Goal: Information Seeking & Learning: Learn about a topic

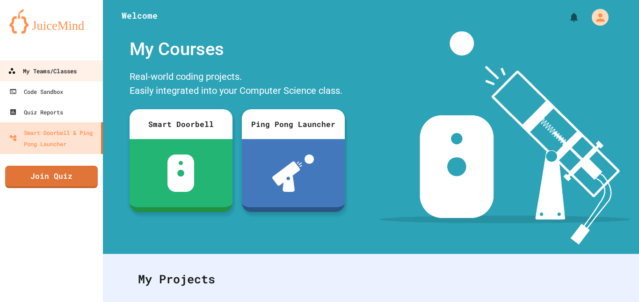
click at [35, 79] on link "My Teams/Classes" at bounding box center [52, 70] width 106 height 21
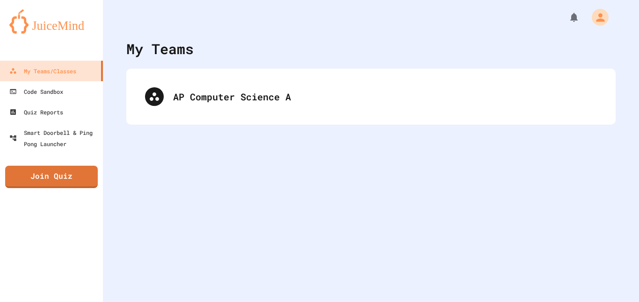
click at [196, 75] on div "AP Computer Science A" at bounding box center [370, 97] width 489 height 56
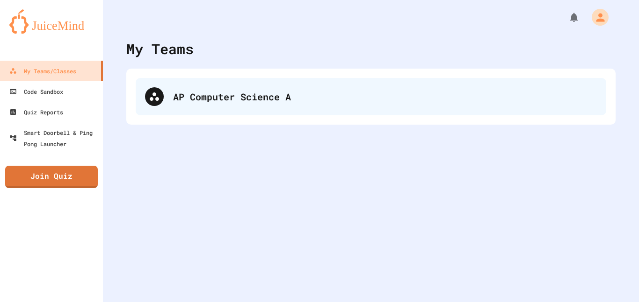
click at [204, 84] on div "AP Computer Science A" at bounding box center [371, 96] width 470 height 37
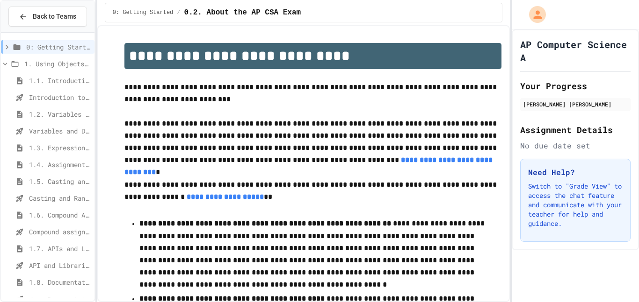
click at [51, 181] on span "1.5. Casting and Ranges of Values" at bounding box center [60, 182] width 62 height 10
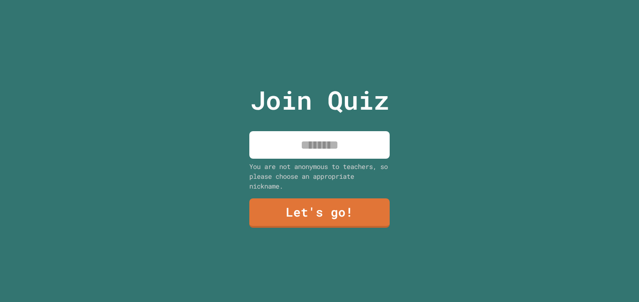
click at [332, 157] on input at bounding box center [319, 145] width 140 height 28
type input "******"
click at [382, 220] on link "Let's go!" at bounding box center [319, 212] width 138 height 31
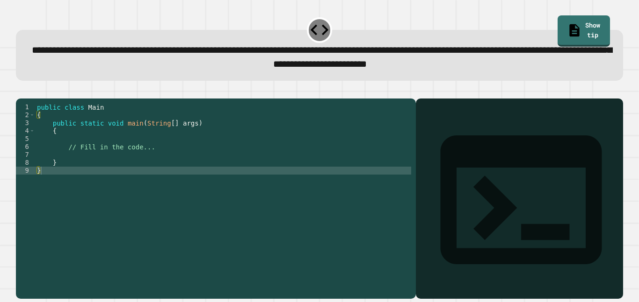
click at [117, 150] on div "public class Main { public static void main ( String [ ] args ) { // Fill in th…" at bounding box center [223, 194] width 376 height 183
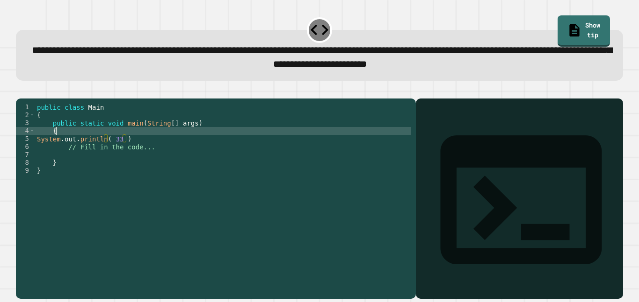
scroll to position [0, 2]
click at [117, 154] on div "public class Main { public static void main ( String [ ] args ) { System . out …" at bounding box center [223, 194] width 376 height 183
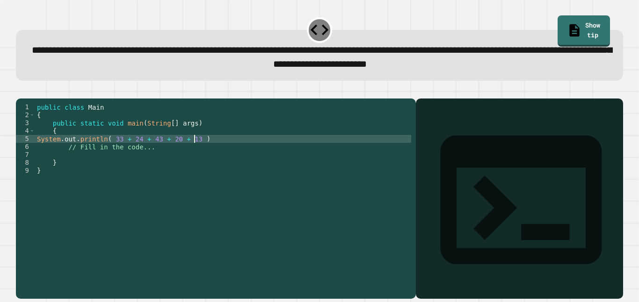
scroll to position [0, 20]
click at [108, 155] on div "public class Main { public static void main ( String [ ] args ) { System . out …" at bounding box center [223, 194] width 376 height 183
click at [224, 151] on div "public class Main { public static void main ( String [ ] args ) { System . out …" at bounding box center [223, 194] width 376 height 183
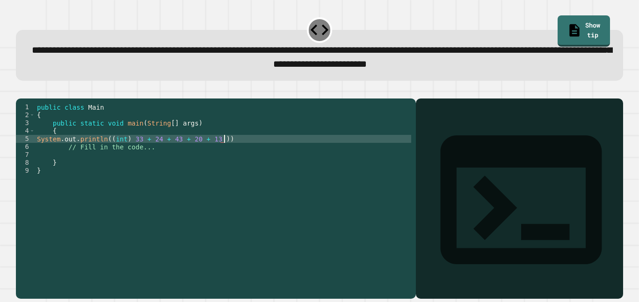
type textarea "**********"
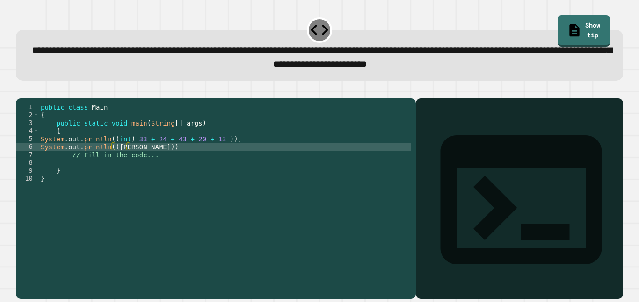
scroll to position [0, 13]
click at [21, 91] on button "button" at bounding box center [21, 91] width 0 height 0
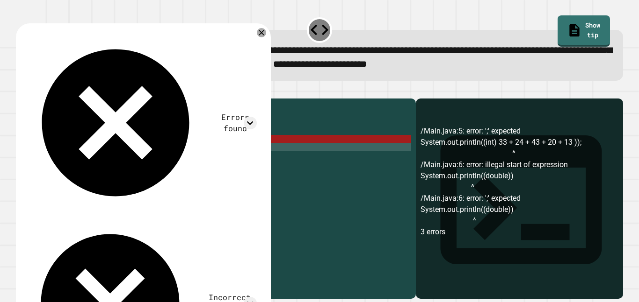
click at [166, 159] on div "public class Main { public static void main ( String [ ] args ) { System . out …" at bounding box center [225, 194] width 372 height 183
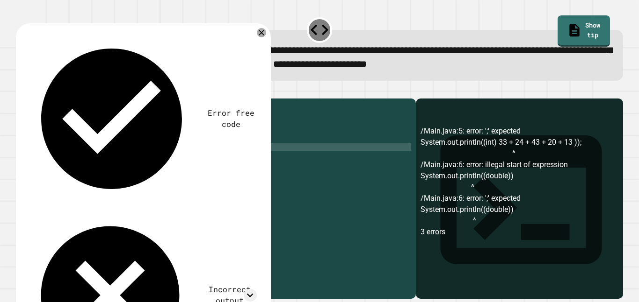
click at [21, 91] on button "button" at bounding box center [21, 91] width 0 height 0
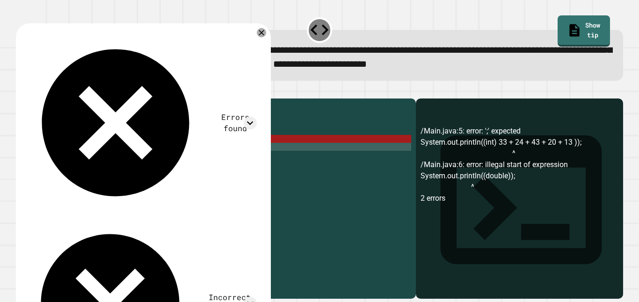
click at [139, 167] on div "public class Main { public static void main ( String [ ] args ) { System . out …" at bounding box center [225, 194] width 372 height 183
click at [143, 162] on div "public class Main { public static void main ( String [ ] args ) { System . out …" at bounding box center [225, 194] width 372 height 183
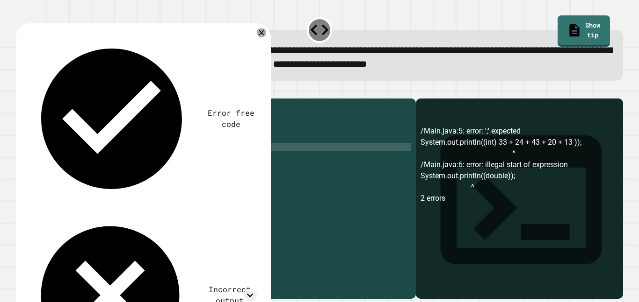
scroll to position [0, 23]
click at [154, 163] on div "public class Main { public static void main ( String [ ] args ) { System . out …" at bounding box center [225, 194] width 372 height 183
click at [228, 162] on div "public class Main { public static void main ( String [ ] args ) { System . out …" at bounding box center [225, 194] width 372 height 183
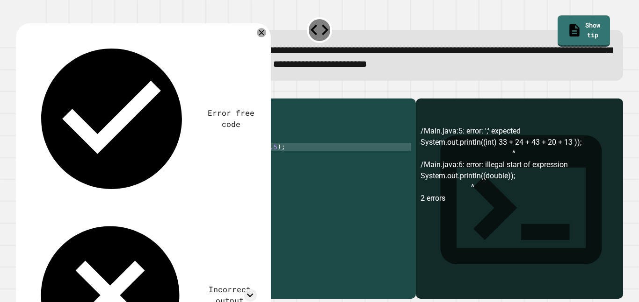
click at [21, 91] on button "button" at bounding box center [21, 91] width 0 height 0
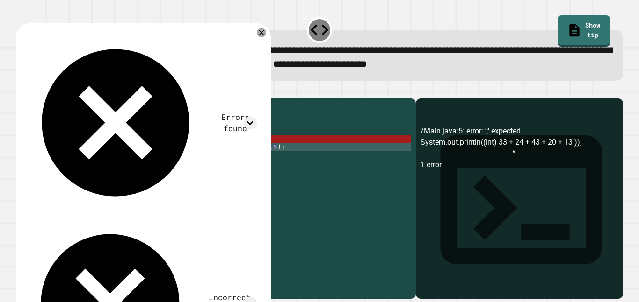
click at [166, 151] on div "public class Main { public static void main ( String [ ] args ) { System . out …" at bounding box center [225, 194] width 372 height 183
click at [266, 160] on div "public class Main { public static void main ( String [ ] args ) { System . out …" at bounding box center [225, 194] width 372 height 183
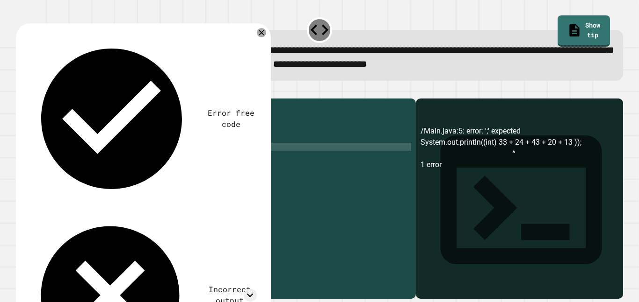
click at [219, 153] on div "public class Main { public static void main ( String [ ] args ) { System . out …" at bounding box center [225, 194] width 372 height 183
click at [21, 91] on button "button" at bounding box center [21, 91] width 0 height 0
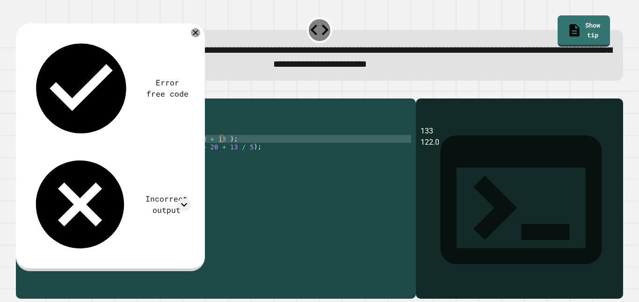
click at [258, 163] on div "public class Main { public static void main ( String [ ] args ) { System . out …" at bounding box center [225, 194] width 372 height 183
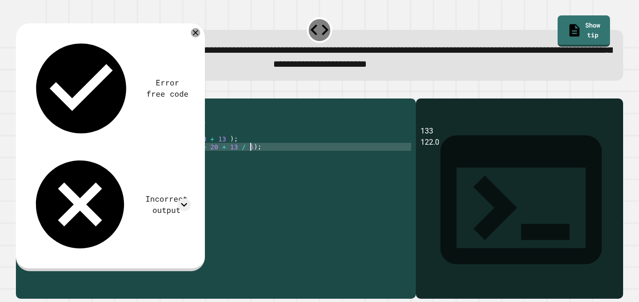
type textarea "**********"
click at [21, 91] on button "button" at bounding box center [21, 91] width 0 height 0
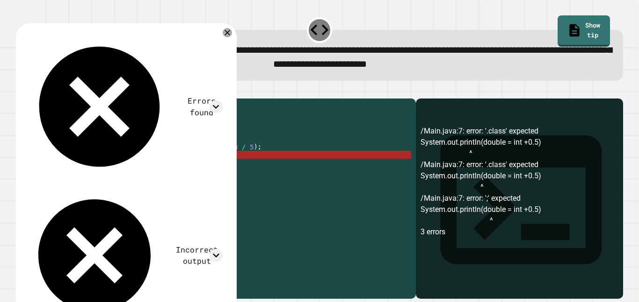
click at [193, 168] on div "public class Main { public static void main ( String [ ] args ) { System . out …" at bounding box center [225, 194] width 372 height 183
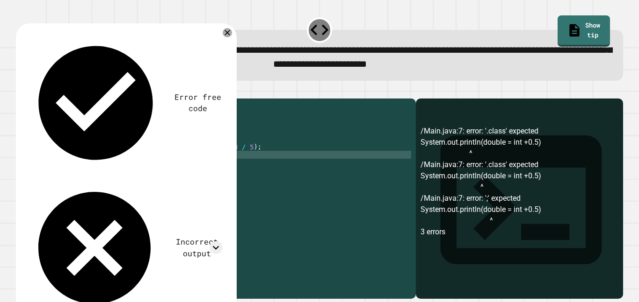
click at [21, 91] on button "button" at bounding box center [21, 91] width 0 height 0
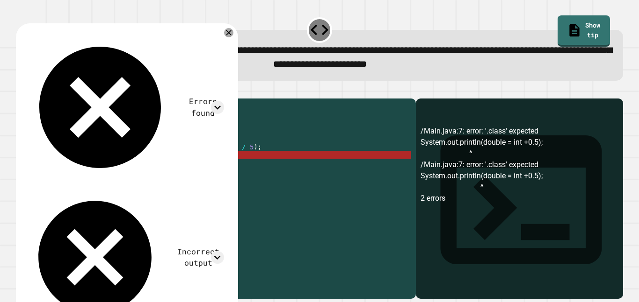
click at [144, 169] on div "public class Main { public static void main ( String [ ] args ) { System . out …" at bounding box center [225, 194] width 372 height 183
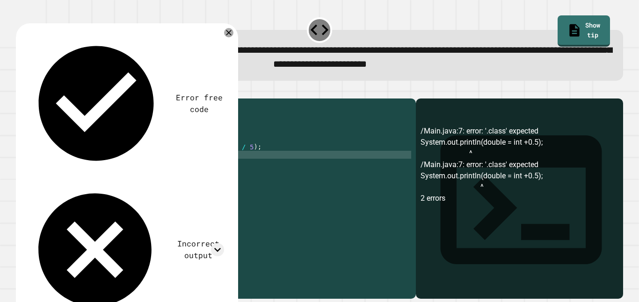
click at [21, 91] on icon "button" at bounding box center [21, 91] width 0 height 0
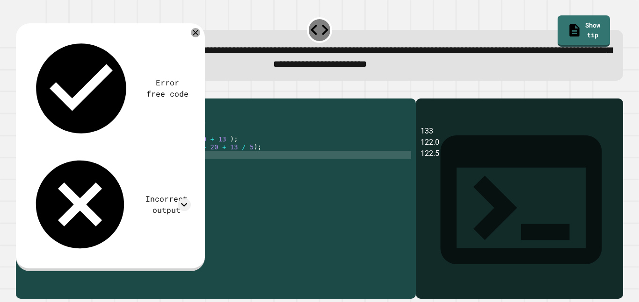
click at [174, 170] on div "public class Main { public static void main ( String [ ] args ) { System . out …" at bounding box center [225, 194] width 372 height 183
click at [128, 171] on div "public class Main { public static void main ( String [ ] args ) { System . out …" at bounding box center [225, 194] width 372 height 183
click at [38, 99] on div at bounding box center [319, 92] width 607 height 11
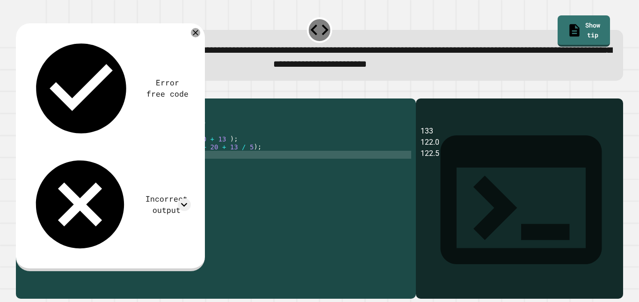
click at [21, 91] on button "button" at bounding box center [21, 91] width 0 height 0
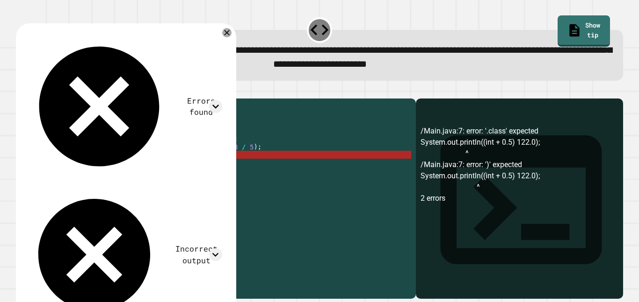
click at [180, 169] on div "public class Main { public static void main ( String [ ] args ) { System . out …" at bounding box center [225, 194] width 372 height 183
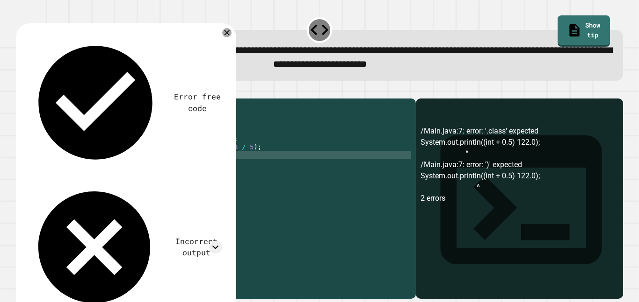
click at [21, 91] on icon "button" at bounding box center [21, 91] width 0 height 0
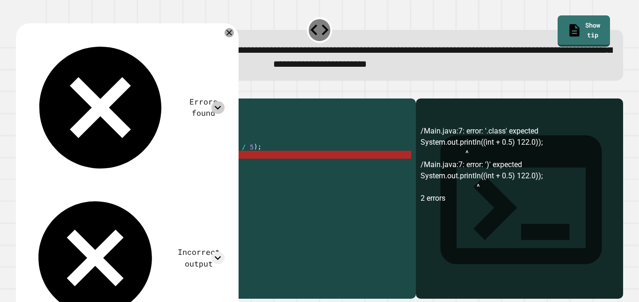
click at [217, 101] on icon at bounding box center [217, 107] width 13 height 13
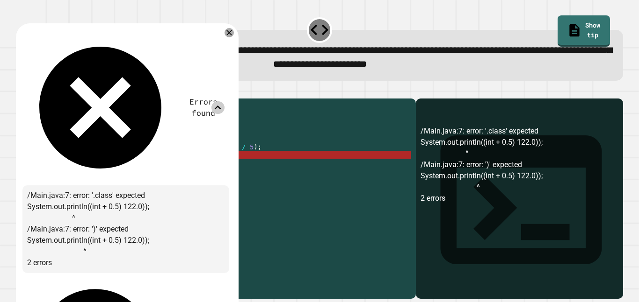
click at [217, 101] on icon at bounding box center [217, 107] width 13 height 13
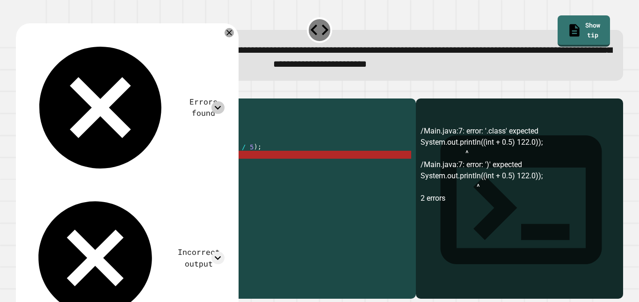
click at [115, 168] on div "public class Main { public static void main ( String [ ] args ) { System . out …" at bounding box center [225, 194] width 372 height 183
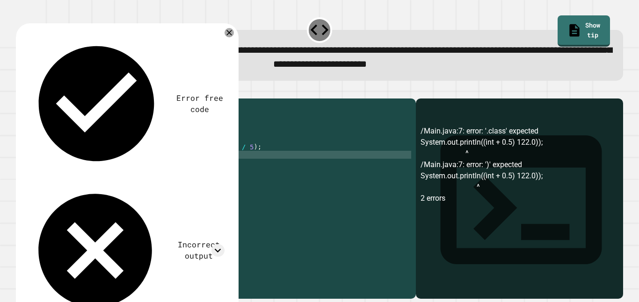
scroll to position [0, 17]
click at [40, 96] on div at bounding box center [319, 92] width 607 height 11
click at [21, 91] on icon "button" at bounding box center [21, 91] width 0 height 0
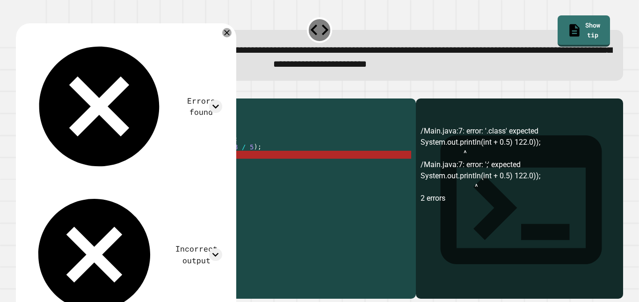
click at [179, 168] on div "public class Main { public static void main ( String [ ] args ) { System . out …" at bounding box center [225, 194] width 372 height 183
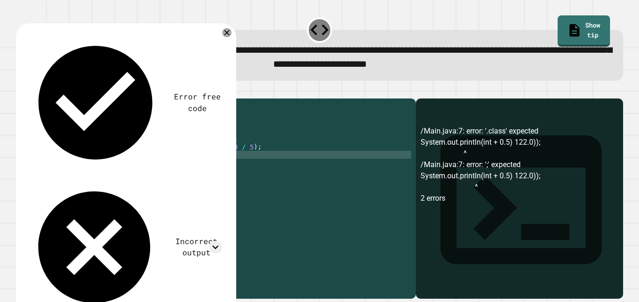
click at [21, 91] on icon "button" at bounding box center [21, 91] width 0 height 0
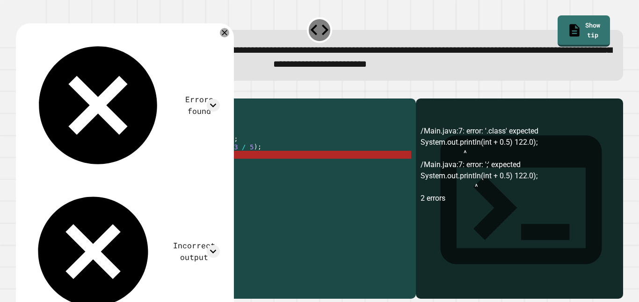
click at [155, 169] on div "public class Main { public static void main ( String [ ] args ) { System . out …" at bounding box center [225, 194] width 372 height 183
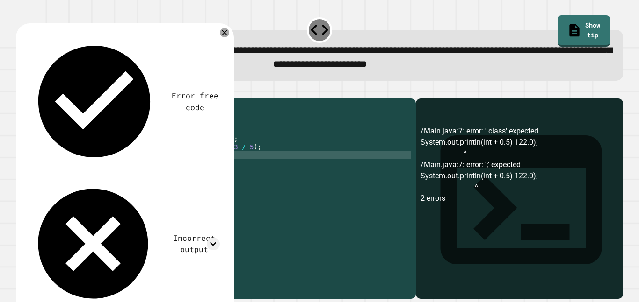
scroll to position [0, 14]
type textarea "**********"
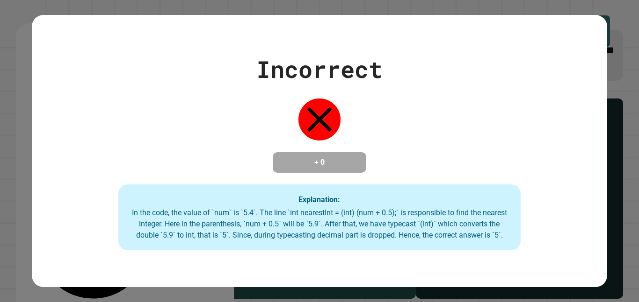
click at [17, 151] on div "Incorrect + 0 Explanation: In the code, the value of `num` is `5.4`. The line `…" at bounding box center [319, 151] width 639 height 302
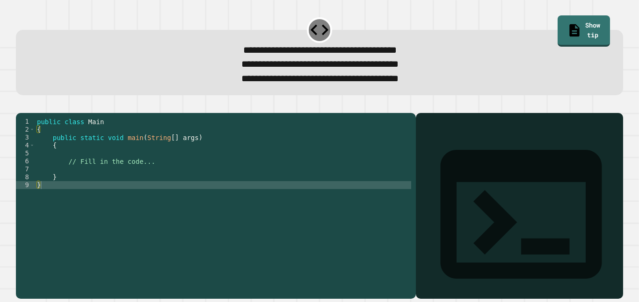
click at [79, 183] on div "public class Main { public static void main ( String [ ] args ) { // Fill in th…" at bounding box center [223, 201] width 376 height 167
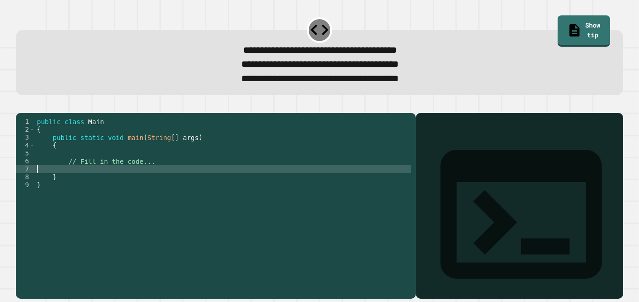
click at [64, 163] on div "public class Main { public static void main ( String [ ] args ) { // Fill in th…" at bounding box center [223, 201] width 376 height 167
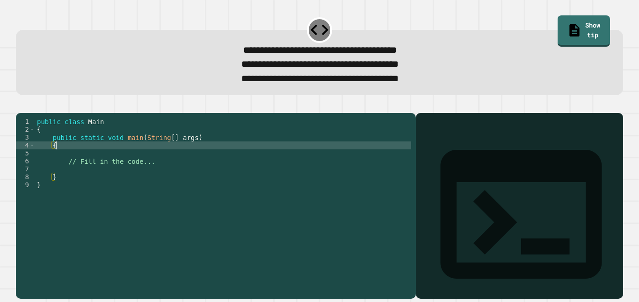
click at [62, 170] on div "public class Main { public static void main ( String [ ] args ) { // Fill in th…" at bounding box center [223, 201] width 376 height 167
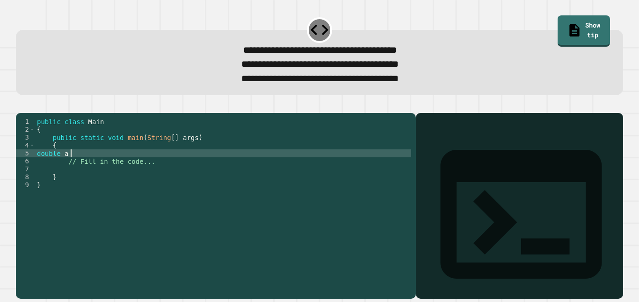
scroll to position [0, 5]
type textarea "**********"
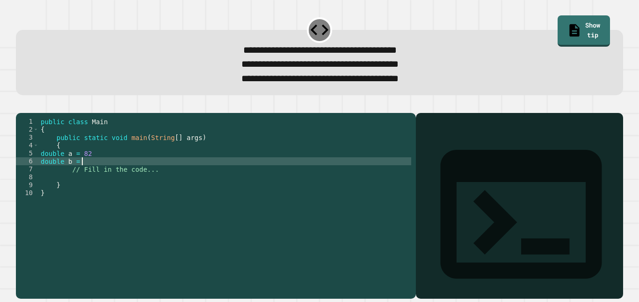
type textarea "**********"
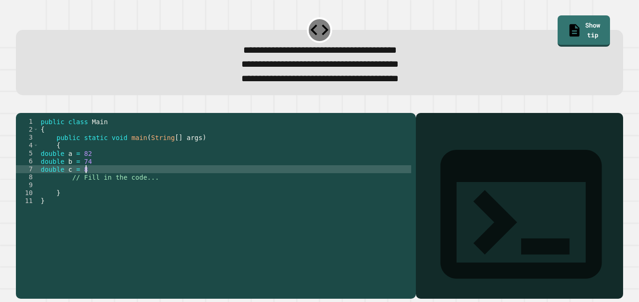
type textarea "**********"
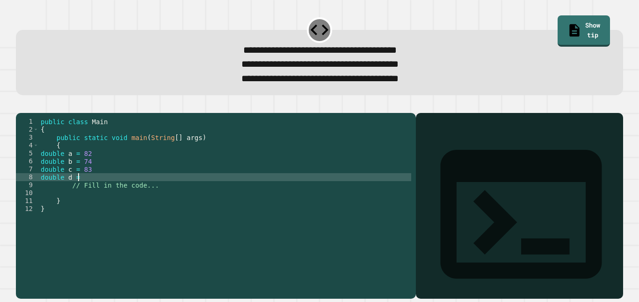
scroll to position [0, 5]
type textarea "**********"
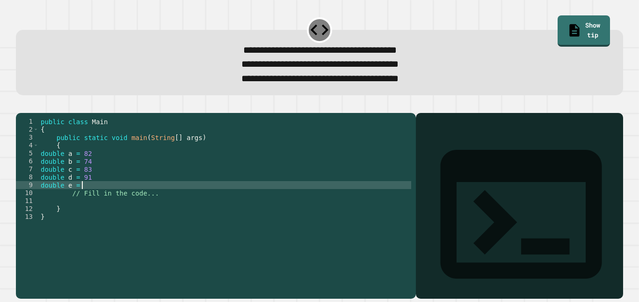
scroll to position [0, 6]
type textarea "**********"
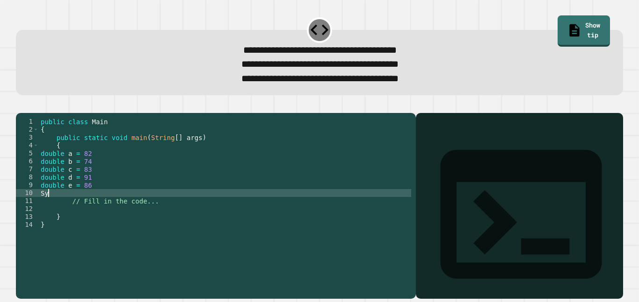
scroll to position [0, 0]
type textarea "*"
click at [28, 110] on icon "button" at bounding box center [26, 111] width 5 height 7
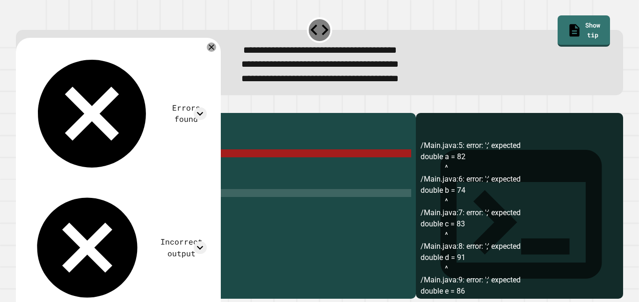
click at [101, 169] on div "public class Main { public static void main ( String [ ] args ) { double a = 82…" at bounding box center [225, 201] width 372 height 167
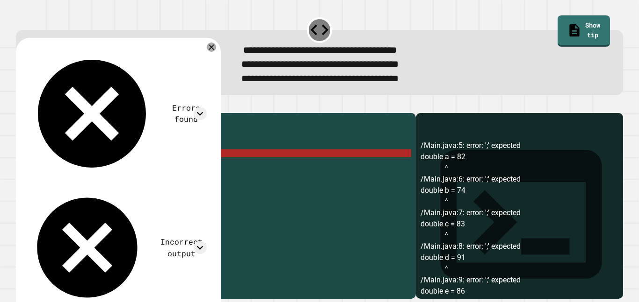
scroll to position [0, 6]
click at [201, 108] on icon at bounding box center [200, 114] width 13 height 13
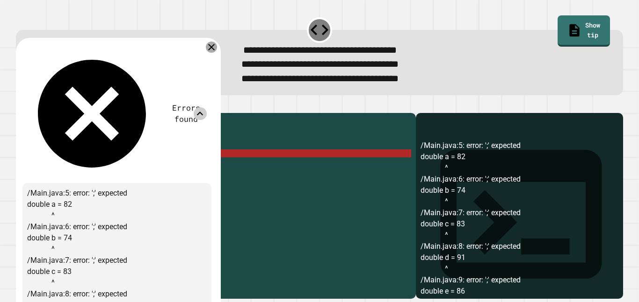
click at [214, 50] on icon at bounding box center [211, 47] width 7 height 7
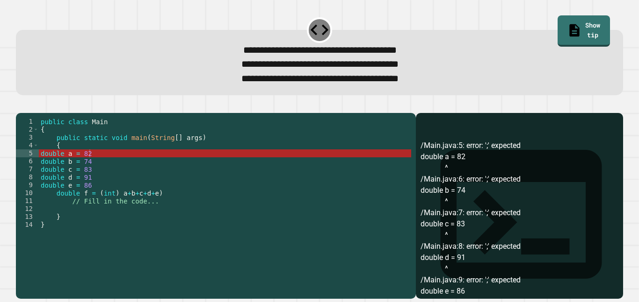
click at [143, 164] on div "public class Main { public static void main ( String [ ] args ) { double a = 82…" at bounding box center [225, 201] width 372 height 167
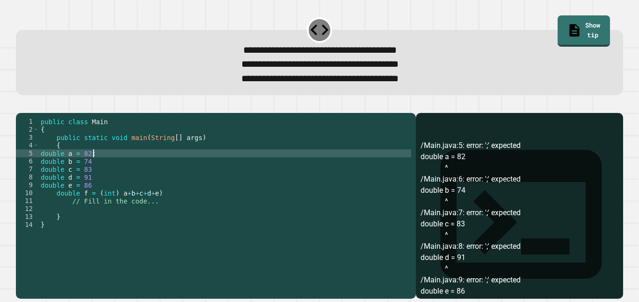
click at [119, 174] on div "public class Main { public static void main ( String [ ] args ) { double a = 82…" at bounding box center [225, 201] width 372 height 167
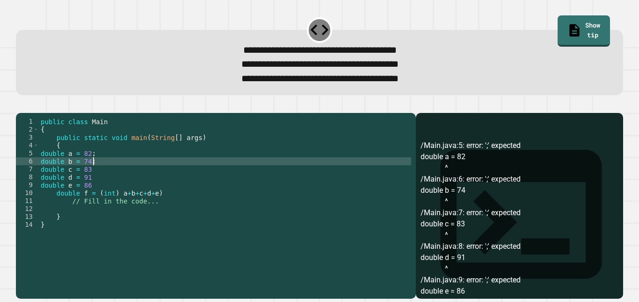
click at [113, 184] on div "public class Main { public static void main ( String [ ] args ) { double a = 82…" at bounding box center [225, 201] width 372 height 167
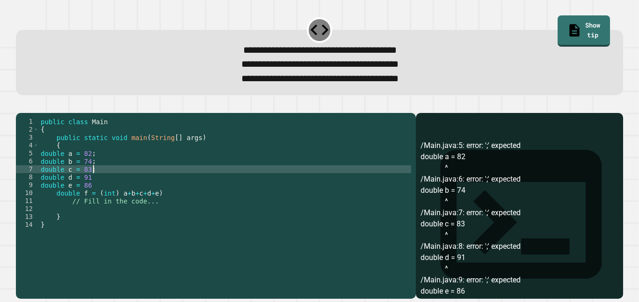
click at [106, 194] on div "public class Main { public static void main ( String [ ] args ) { double a = 82…" at bounding box center [225, 201] width 372 height 167
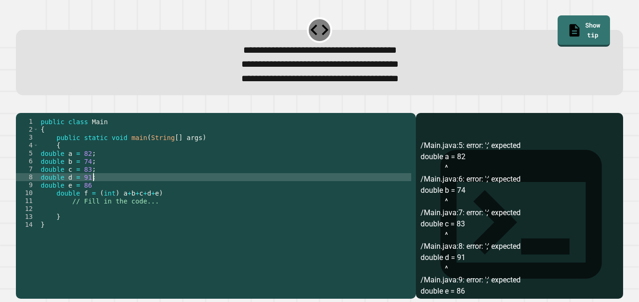
click at [99, 202] on div "public class Main { public static void main ( String [ ] args ) { double a = 82…" at bounding box center [225, 201] width 372 height 167
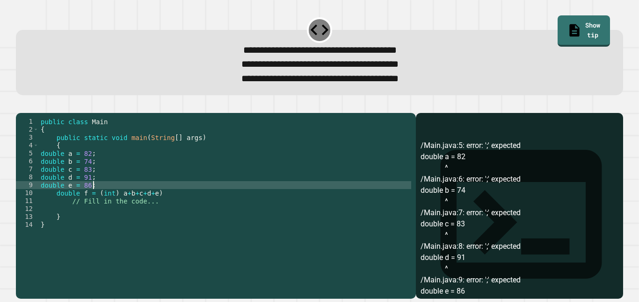
click at [162, 208] on div "public class Main { public static void main ( String [ ] args ) { double a = 82…" at bounding box center [225, 201] width 372 height 167
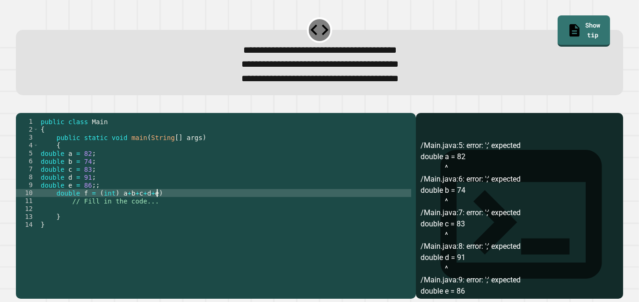
scroll to position [0, 7]
click at [109, 202] on div "public class Main { public static void main ( String [ ] args ) { double a = 82…" at bounding box center [225, 201] width 372 height 167
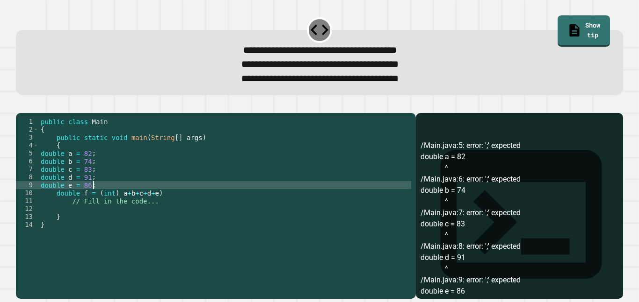
scroll to position [0, 6]
click at [153, 207] on div "public class Main { public static void main ( String [ ] args ) { double a = 82…" at bounding box center [225, 201] width 372 height 167
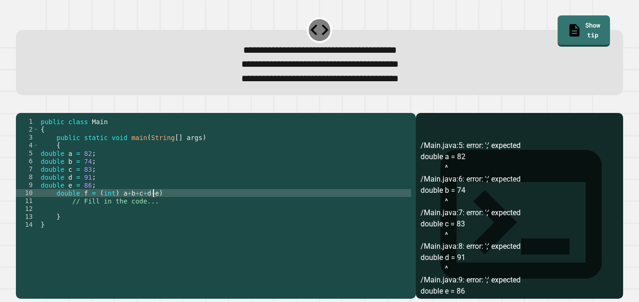
click at [159, 207] on div "public class Main { public static void main ( String [ ] args ) { double a = 82…" at bounding box center [225, 201] width 372 height 167
click at [21, 106] on icon "button" at bounding box center [21, 106] width 0 height 0
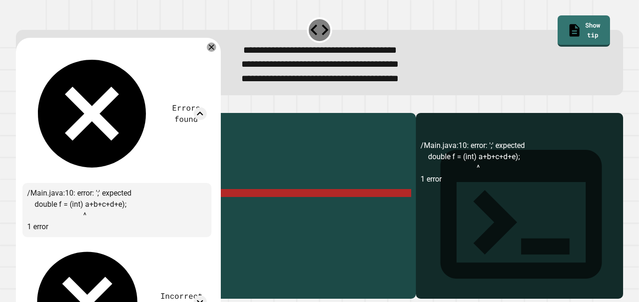
click at [119, 208] on div "public class Main { public static void main ( String [ ] args ) { double a = 82…" at bounding box center [225, 201] width 372 height 167
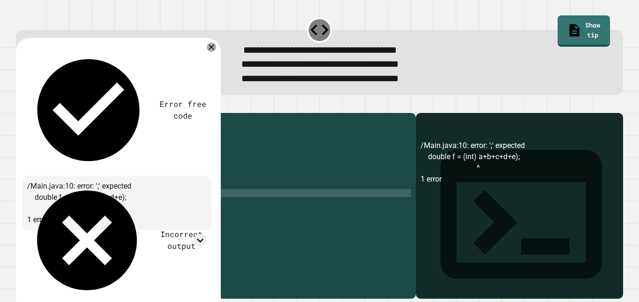
scroll to position [0, 11]
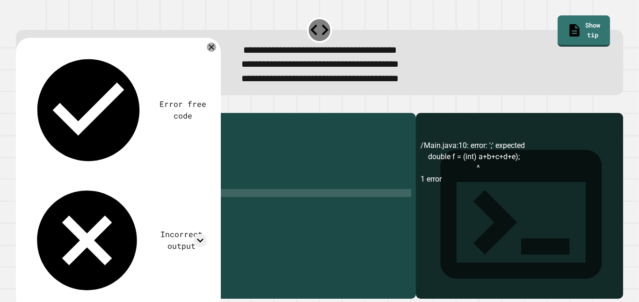
click at [22, 105] on div at bounding box center [319, 107] width 607 height 11
click at [21, 106] on icon "button" at bounding box center [21, 106] width 0 height 0
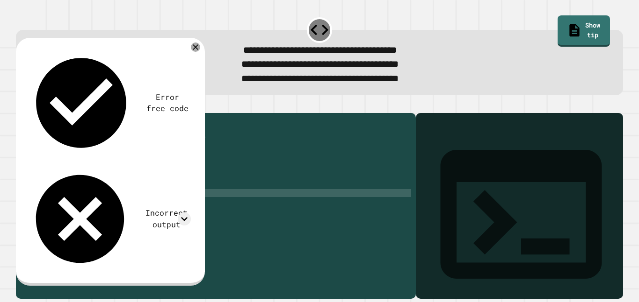
click at [172, 210] on div "public class Main { public static void main ( String [ ] args ) { double a = 82…" at bounding box center [225, 201] width 372 height 167
click at [157, 209] on div "public class Main { public static void main ( String [ ] args ) { double a = 82…" at bounding box center [225, 201] width 372 height 167
click at [198, 48] on icon at bounding box center [195, 47] width 11 height 11
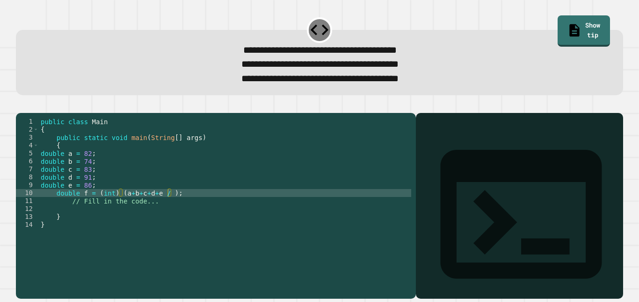
click at [165, 210] on div "public class Main { public static void main ( String [ ] args ) { double a = 82…" at bounding box center [225, 201] width 372 height 167
click at [21, 106] on button "button" at bounding box center [21, 106] width 0 height 0
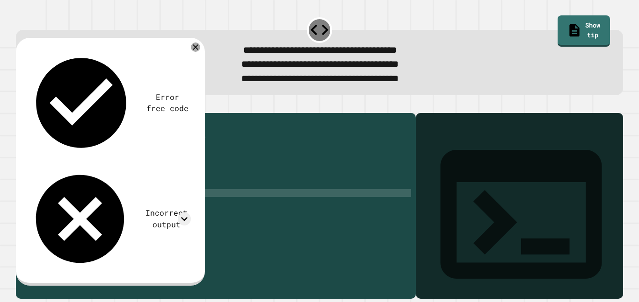
click at [94, 209] on div "public class Main { public static void main ( String [ ] args ) { double a = 82…" at bounding box center [225, 201] width 372 height 167
click at [78, 207] on div "public class Main { public static void main ( String [ ] args ) { double a = 82…" at bounding box center [225, 201] width 372 height 167
click at [58, 206] on div "public class Main { public static void main ( String [ ] args ) { double a = 82…" at bounding box center [225, 201] width 372 height 167
click at [29, 113] on div at bounding box center [319, 107] width 607 height 11
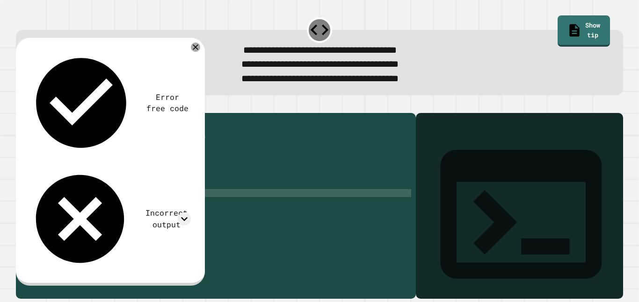
click at [21, 106] on button "button" at bounding box center [21, 106] width 0 height 0
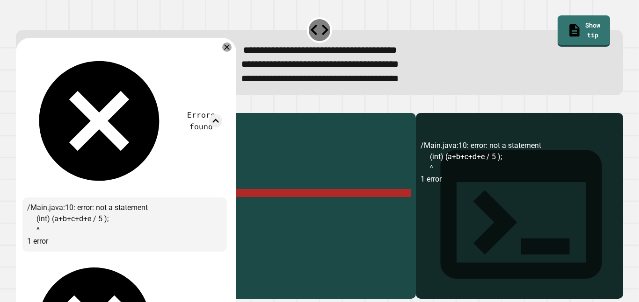
click at [62, 213] on div "public class Main { public static void main ( String [ ] args ) { double a = 82…" at bounding box center [225, 201] width 372 height 167
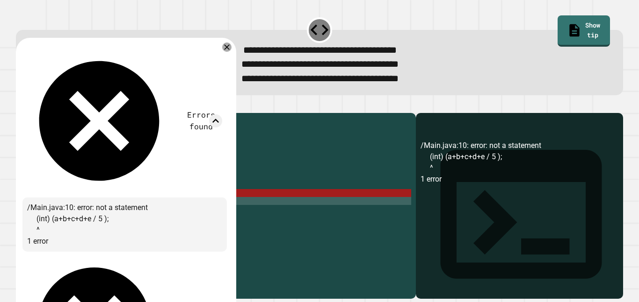
click at [58, 209] on div "public class Main { public static void main ( String [ ] args ) { double a = 82…" at bounding box center [225, 201] width 372 height 167
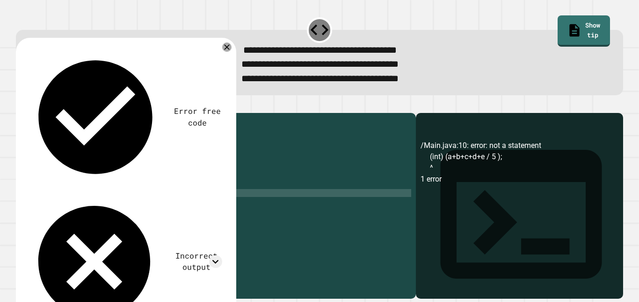
scroll to position [0, 11]
click at [148, 208] on div "public class Main { public static void main ( String [ ] args ) { double a = 82…" at bounding box center [225, 201] width 372 height 167
click at [21, 106] on icon "button" at bounding box center [21, 106] width 0 height 0
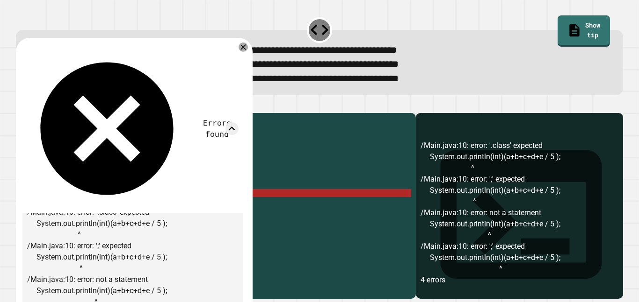
scroll to position [15, 0]
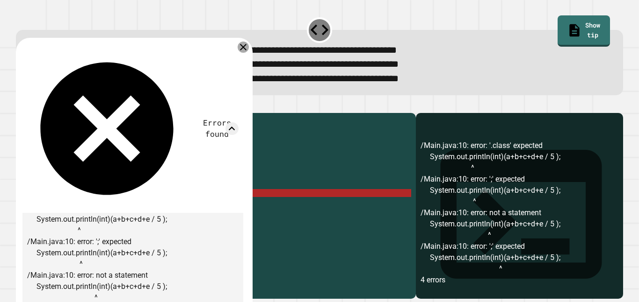
click at [247, 49] on icon at bounding box center [243, 47] width 11 height 11
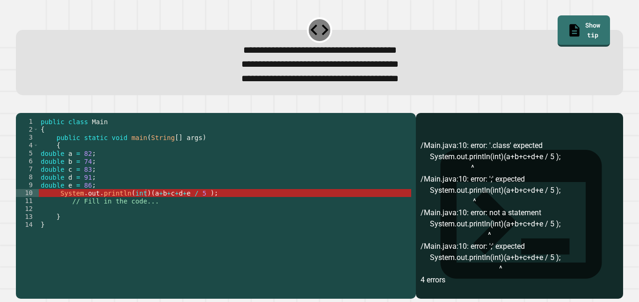
click at [147, 208] on div "public class Main { public static void main ( String [ ] args ) { double a = 82…" at bounding box center [225, 201] width 372 height 167
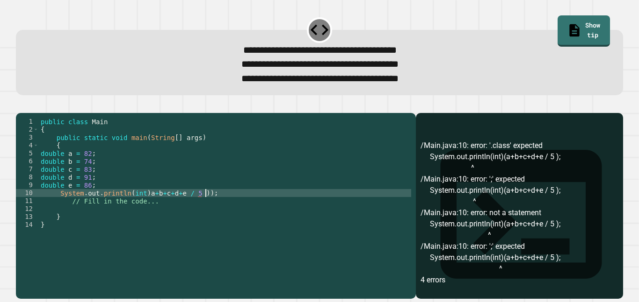
scroll to position [0, 21]
click at [21, 106] on icon "button" at bounding box center [21, 106] width 0 height 0
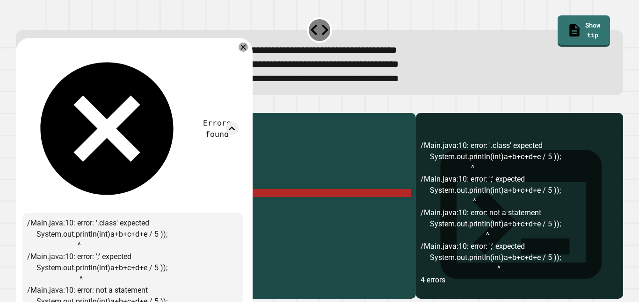
click at [243, 54] on div "Errors found /Main.java:10: error: '.class' expected System.out.println(int)a+b…" at bounding box center [132, 278] width 221 height 468
click at [245, 53] on icon at bounding box center [243, 47] width 11 height 11
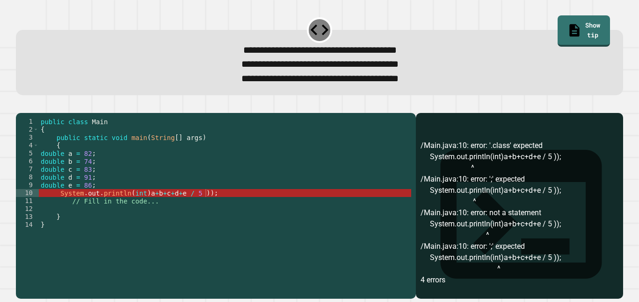
click at [210, 206] on div "public class Main { public static void main ( String [ ] args ) { double a = 82…" at bounding box center [225, 201] width 372 height 167
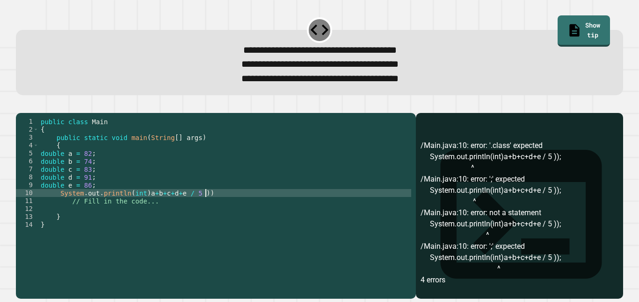
scroll to position [0, 20]
type textarea "*"
click at [586, 37] on div "**********" at bounding box center [319, 62] width 607 height 65
click at [584, 33] on link "Show tip" at bounding box center [583, 30] width 51 height 33
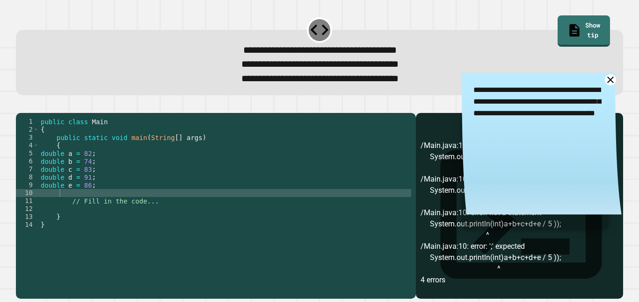
click at [609, 82] on icon at bounding box center [610, 80] width 7 height 7
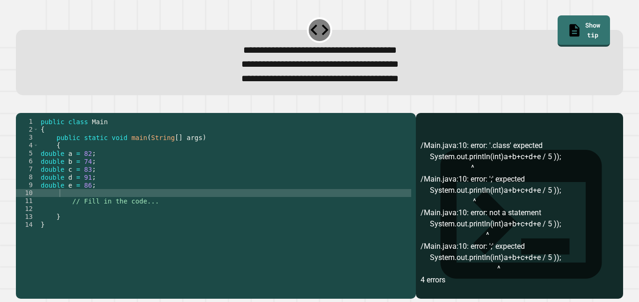
click at [144, 211] on div "public class Main { public static void main ( String [ ] args ) { double a = 82…" at bounding box center [225, 201] width 372 height 167
type textarea "**********"
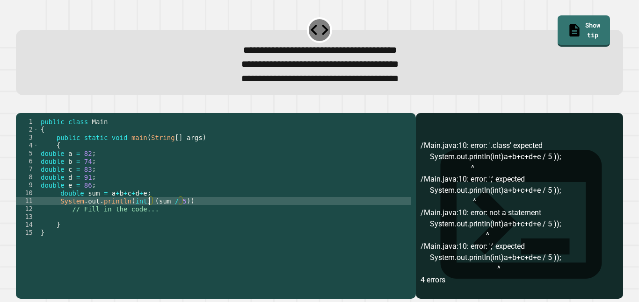
scroll to position [0, 17]
click at [191, 216] on div "public class Main { public static void main ( String [ ] args ) { double a = 82…" at bounding box center [225, 201] width 372 height 167
click at [21, 106] on icon "button" at bounding box center [21, 106] width 0 height 0
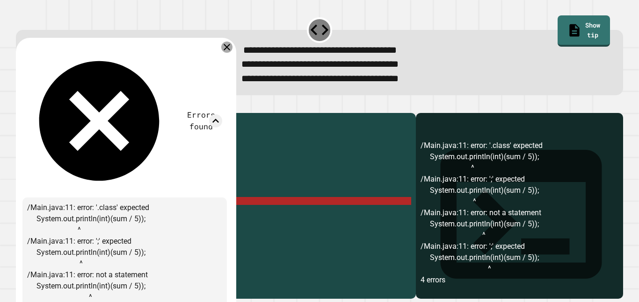
click at [232, 50] on icon at bounding box center [226, 47] width 11 height 11
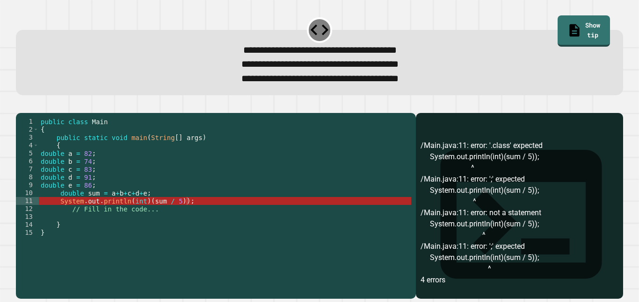
click at [130, 215] on div "public class Main { public static void main ( String [ ] args ) { double a = 82…" at bounding box center [225, 201] width 372 height 167
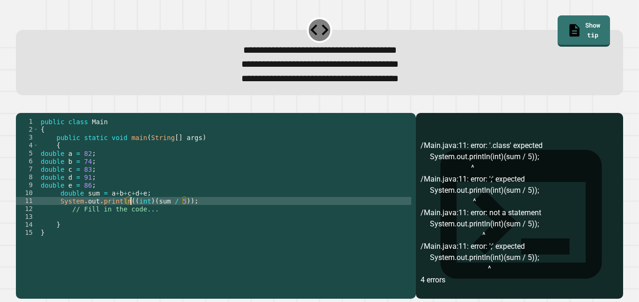
scroll to position [0, 12]
type textarea "**********"
click at [21, 106] on icon "button" at bounding box center [21, 106] width 0 height 0
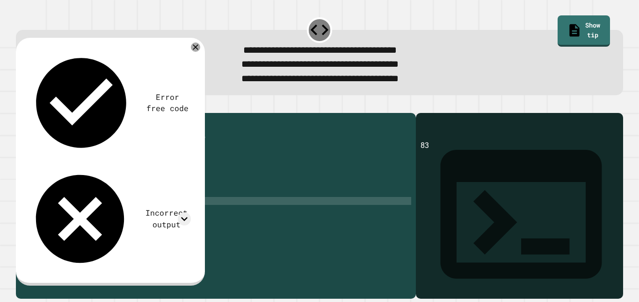
click at [216, 218] on div "public class Main { public static void main ( String [ ] args ) { double a = 82…" at bounding box center [225, 201] width 372 height 167
drag, startPoint x: 216, startPoint y: 218, endPoint x: 59, endPoint y: 217, distance: 156.6
click at [59, 217] on div "public class Main { public static void main ( String [ ] args ) { double a = 82…" at bounding box center [225, 201] width 372 height 167
click at [210, 216] on div "public class Main { public static void main ( String [ ] args ) { double a = 82…" at bounding box center [225, 193] width 372 height 151
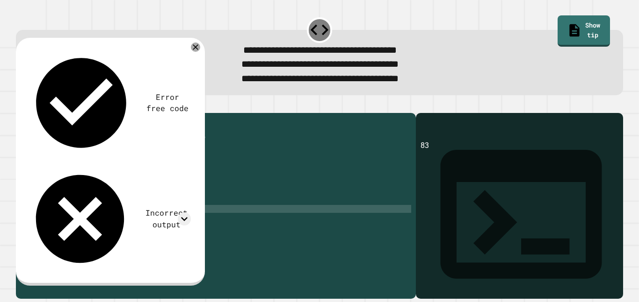
paste textarea "**********"
click at [145, 224] on div "public class Main { public static void main ( String [ ] args ) { double a = 82…" at bounding box center [225, 201] width 372 height 167
click at [21, 106] on icon "button" at bounding box center [21, 106] width 0 height 0
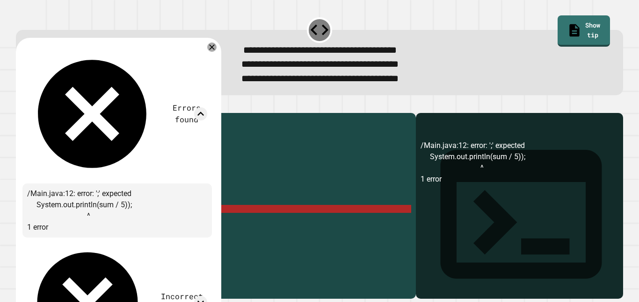
click at [132, 225] on div "public class Main { public static void main ( String [ ] args ) { double a = 82…" at bounding box center [225, 201] width 372 height 167
click at [164, 223] on div "public class Main { public static void main ( String [ ] args ) { double a = 82…" at bounding box center [225, 201] width 372 height 167
type textarea "**********"
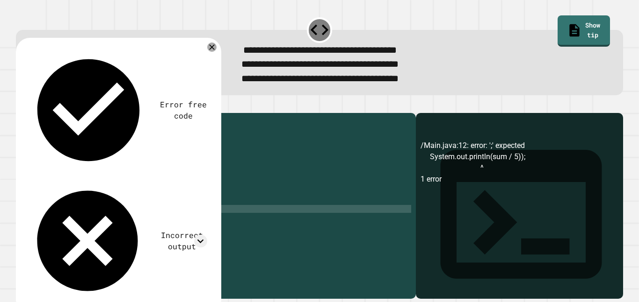
click at [21, 106] on button "button" at bounding box center [21, 106] width 0 height 0
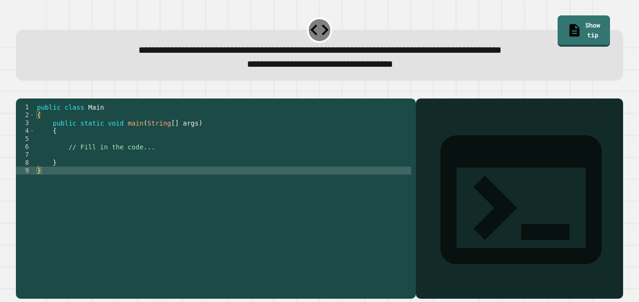
click at [62, 160] on div "public class Main { public static void main ( String [ ] args ) { // Fill in th…" at bounding box center [223, 194] width 376 height 183
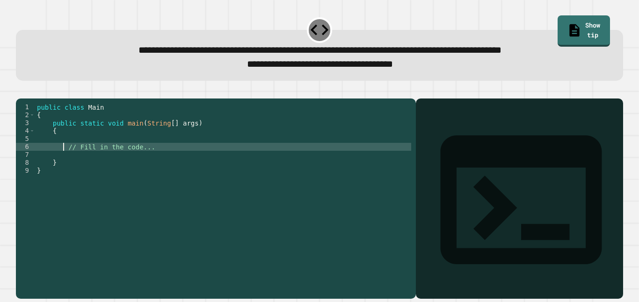
click at [59, 157] on div "public class Main { public static void main ( String [ ] args ) { // Fill in th…" at bounding box center [223, 194] width 376 height 183
click at [56, 149] on div "public class Main { public static void main ( String [ ] args ) { // Fill in th…" at bounding box center [223, 194] width 376 height 183
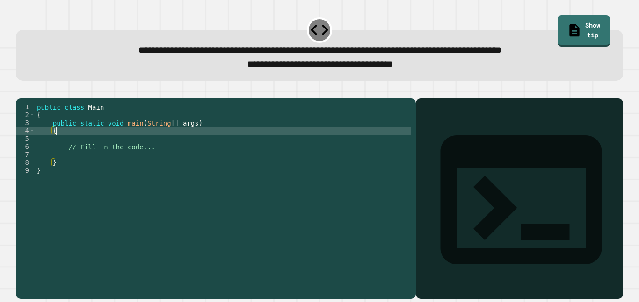
click at [65, 154] on div "public class Main { public static void main ( String [ ] args ) { // Fill in th…" at bounding box center [223, 194] width 376 height 183
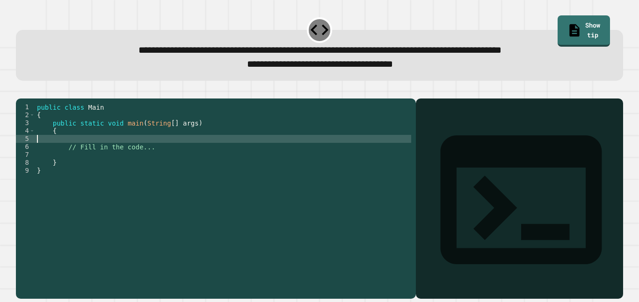
type textarea "*"
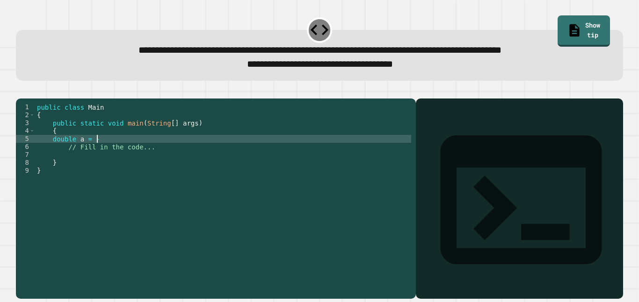
scroll to position [0, 7]
type textarea "**********"
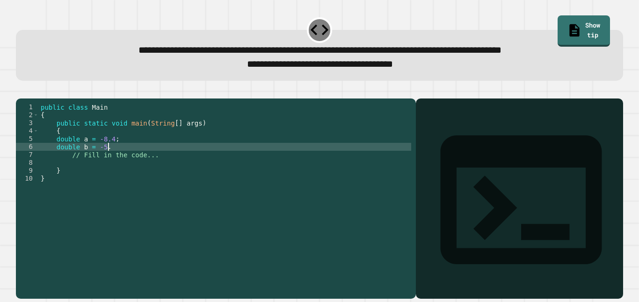
scroll to position [0, 8]
type textarea "**********"
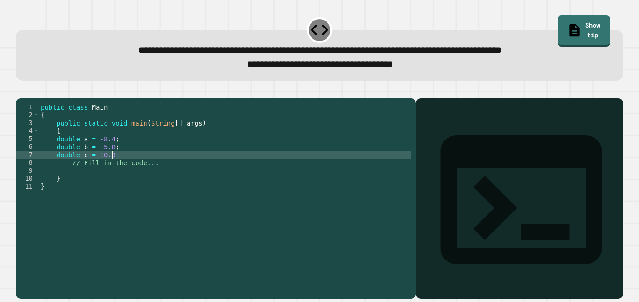
type textarea "**********"
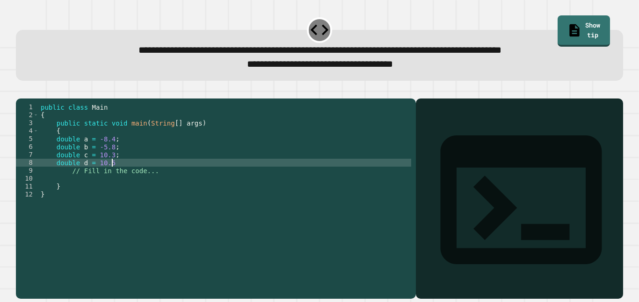
type textarea "**********"
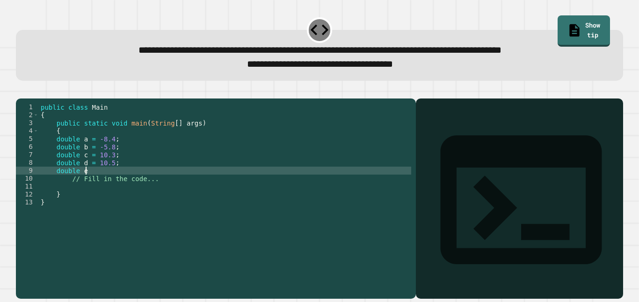
scroll to position [0, 5]
type textarea "**********"
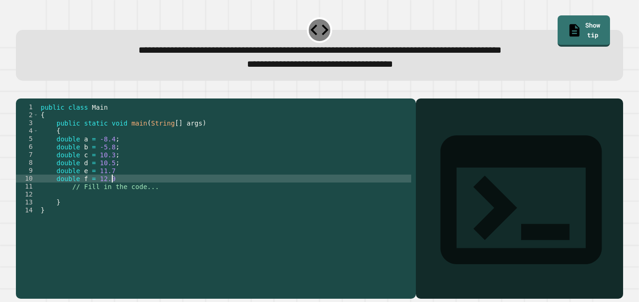
scroll to position [0, 8]
click at [112, 187] on div "public class Main { public static void main ( String [ ] args ) { double a = -8…" at bounding box center [225, 194] width 372 height 183
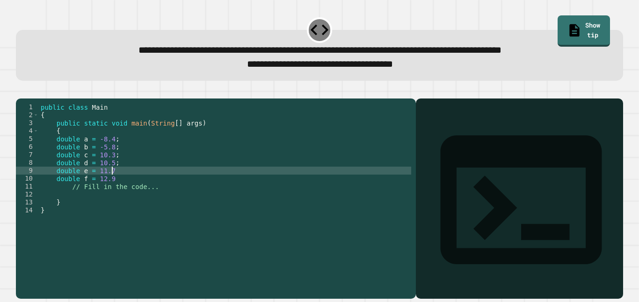
scroll to position [0, 9]
click at [115, 194] on div "public class Main { public static void main ( String [ ] args ) { double a = -8…" at bounding box center [225, 194] width 372 height 183
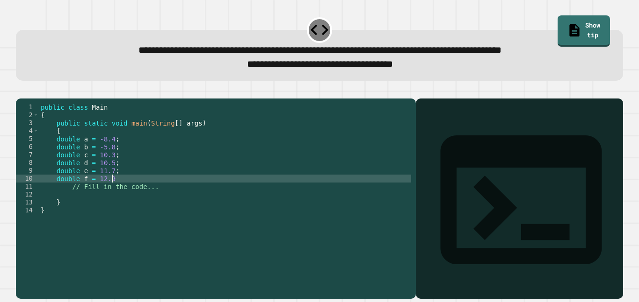
type textarea "**********"
click at [104, 206] on div "public class Main { public static void main ( String [ ] args ) { double a = -8…" at bounding box center [225, 194] width 372 height 183
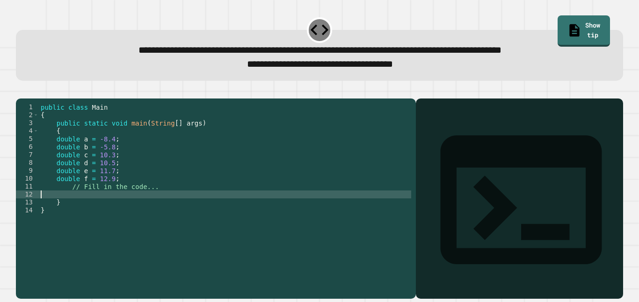
scroll to position [0, 0]
click at [116, 194] on div "public class Main { public static void main ( String [ ] args ) { double a = -8…" at bounding box center [225, 194] width 372 height 183
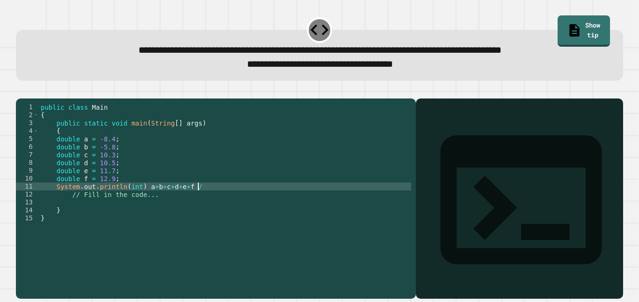
scroll to position [0, 20]
click at [21, 91] on icon "button" at bounding box center [21, 91] width 0 height 0
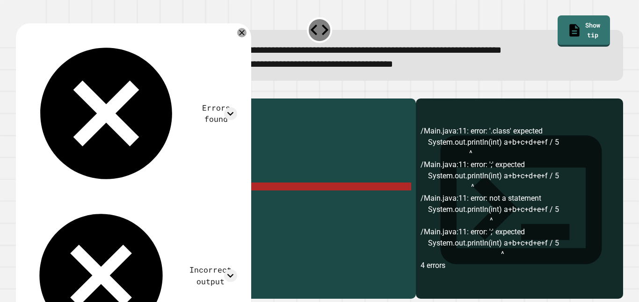
click at [208, 203] on div "public class Main { public static void main ( String [ ] args ) { double a = -8…" at bounding box center [225, 194] width 372 height 183
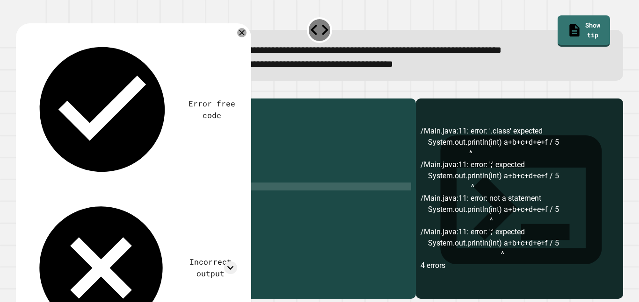
scroll to position [0, 21]
click at [21, 91] on icon "button" at bounding box center [21, 91] width 0 height 0
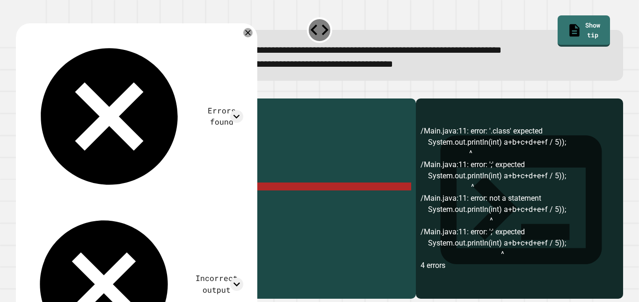
click at [149, 201] on div "public class Main { public static void main ( String [ ] args ) { double a = -8…" at bounding box center [225, 194] width 372 height 183
click at [125, 202] on div "public class Main { public static void main ( String [ ] args ) { double a = -8…" at bounding box center [225, 194] width 372 height 183
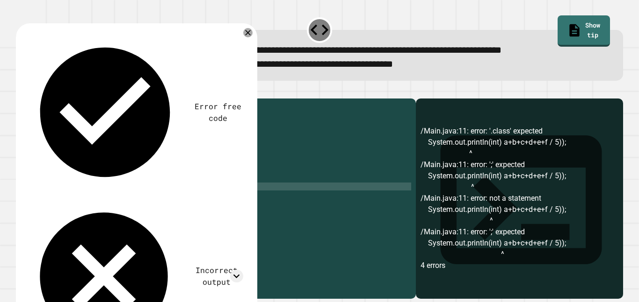
scroll to position [0, 11]
click at [28, 95] on icon "button" at bounding box center [26, 97] width 5 height 7
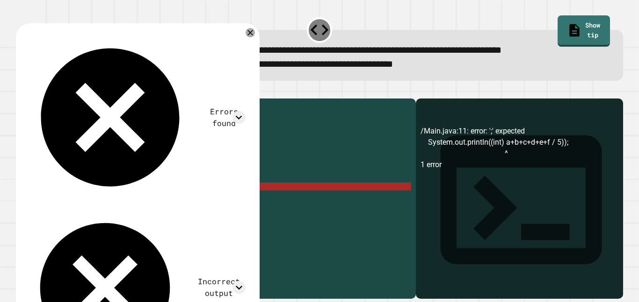
click at [149, 201] on div "public class Main { public static void main ( String [ ] args ) { double a = -8…" at bounding box center [225, 194] width 372 height 183
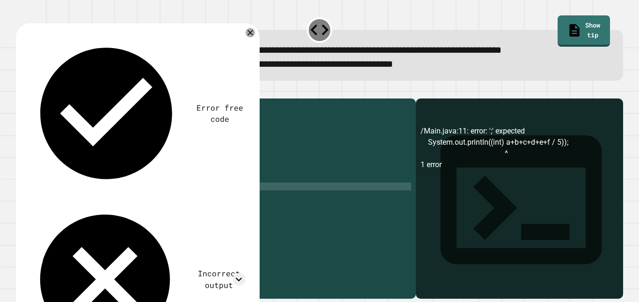
click at [21, 91] on icon "button" at bounding box center [21, 91] width 0 height 0
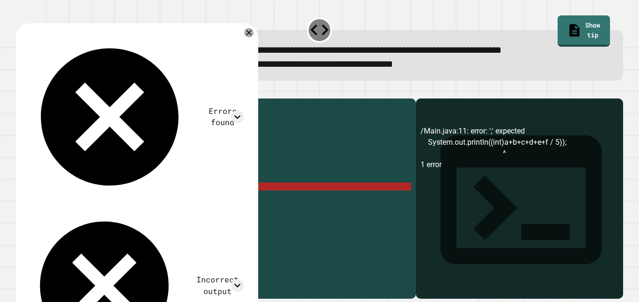
click at [147, 203] on div "public class Main { public static void main ( String [ ] args ) { double a = -8…" at bounding box center [225, 194] width 372 height 183
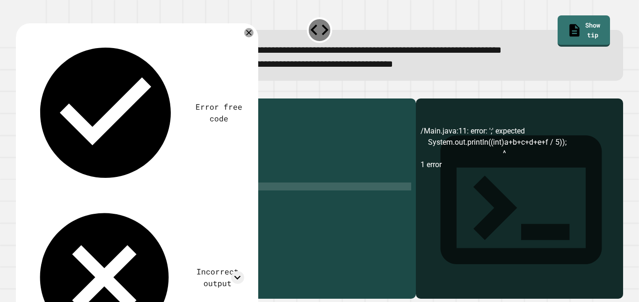
scroll to position [0, 14]
type textarea "**********"
click at [21, 91] on icon "button" at bounding box center [21, 91] width 0 height 0
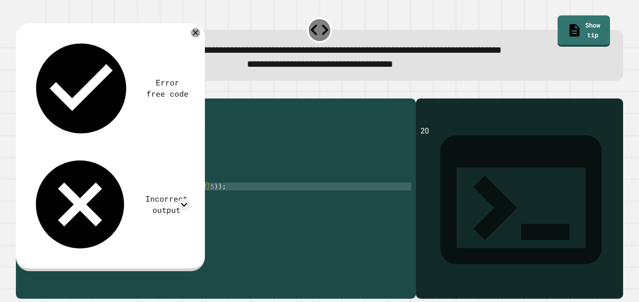
click at [217, 201] on div "public class Main { public static void main ( String [ ] args ) { double a = -8…" at bounding box center [225, 194] width 372 height 183
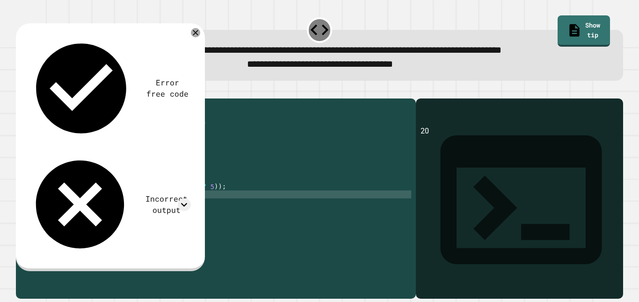
scroll to position [0, 3]
type textarea "*"
click at [21, 91] on icon "button" at bounding box center [21, 91] width 0 height 0
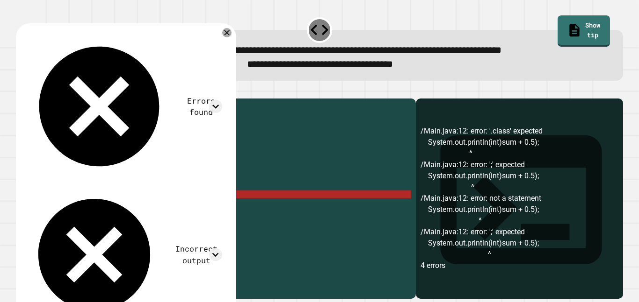
click at [177, 207] on div "public class Main { public static void main ( String [ ] args ) { double a = -8…" at bounding box center [225, 194] width 372 height 183
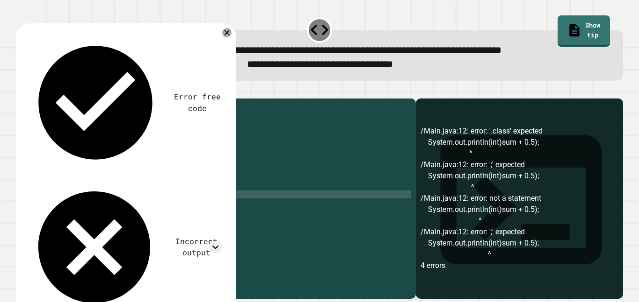
scroll to position [0, 18]
click at [124, 209] on div "public class Main { public static void main ( String [ ] args ) { double a = -8…" at bounding box center [225, 194] width 372 height 183
click at [21, 91] on icon "button" at bounding box center [21, 91] width 0 height 0
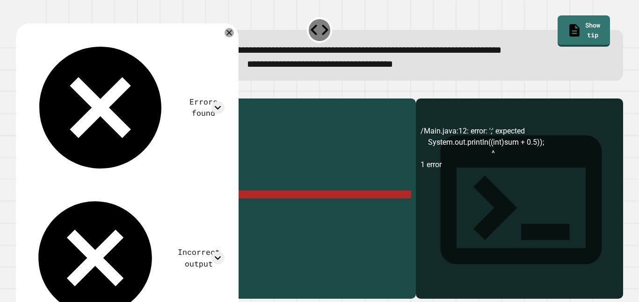
click at [144, 210] on div "public class Main { public static void main ( String [ ] args ) { double a = -8…" at bounding box center [225, 194] width 372 height 183
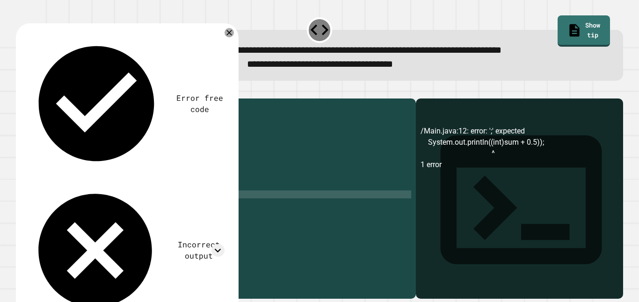
scroll to position [0, 14]
click at [21, 91] on icon "button" at bounding box center [21, 91] width 0 height 0
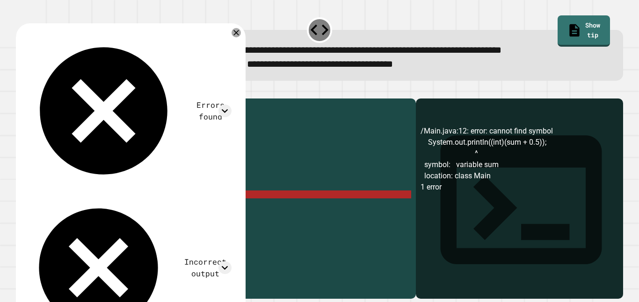
click at [210, 212] on div "public class Main { public static void main ( String [ ] args ) { double a = -8…" at bounding box center [225, 194] width 372 height 183
click at [237, 35] on icon at bounding box center [235, 32] width 11 height 11
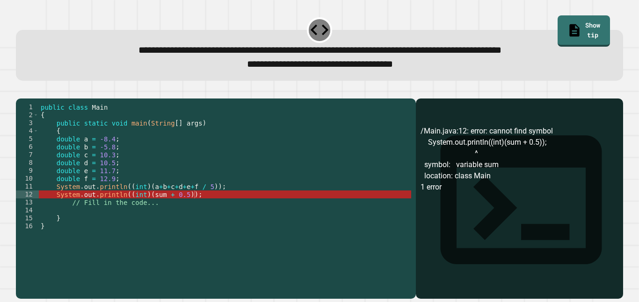
scroll to position [0, 9]
drag, startPoint x: 98, startPoint y: 153, endPoint x: 110, endPoint y: 155, distance: 12.3
click at [110, 155] on div "public class Main { public static void main ( String [ ] args ) { double a = -8…" at bounding box center [225, 194] width 372 height 183
click at [159, 204] on div "public class Main { public static void main ( String [ ] args ) { double a = -8…" at bounding box center [225, 194] width 372 height 183
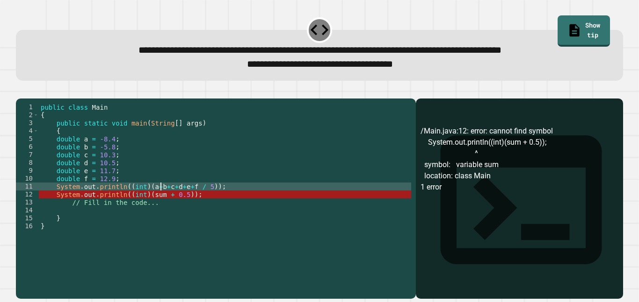
click at [209, 199] on div "public class Main { public static void main ( String [ ] args ) { double a = -8…" at bounding box center [225, 194] width 372 height 183
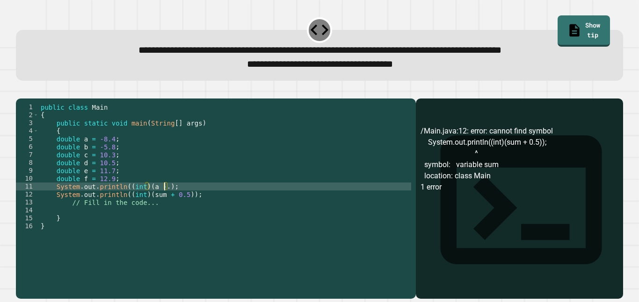
scroll to position [0, 16]
click at [44, 207] on div "public class Main { public static void main ( String [ ] args ) { double a = -8…" at bounding box center [225, 194] width 372 height 183
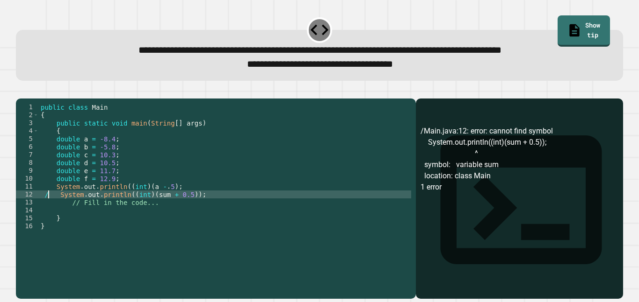
scroll to position [0, 2]
click at [21, 91] on icon "button" at bounding box center [21, 91] width 0 height 0
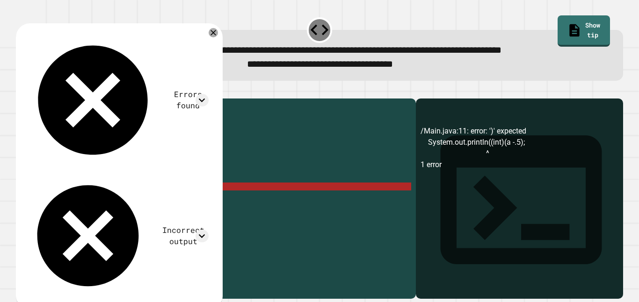
click at [131, 199] on div "public class Main { public static void main ( String [ ] args ) { double a = -8…" at bounding box center [225, 194] width 372 height 183
click at [124, 201] on div "public class Main { public static void main ( String [ ] args ) { double a = -8…" at bounding box center [225, 194] width 372 height 183
click at [173, 200] on div "public class Main { public static void main ( String [ ] args ) { double a = -8…" at bounding box center [225, 194] width 372 height 183
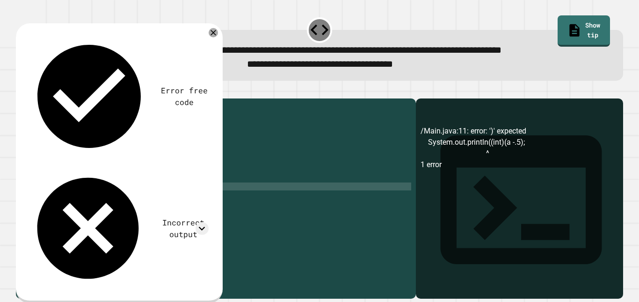
type textarea "**********"
click at [21, 91] on icon "button" at bounding box center [21, 91] width 0 height 0
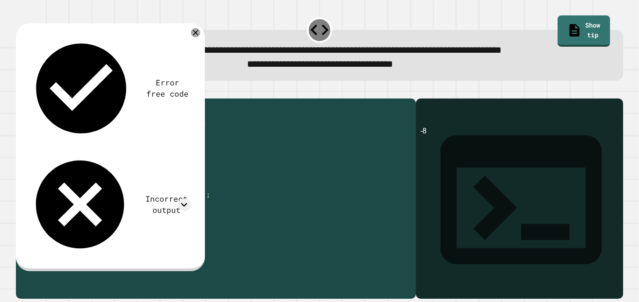
drag, startPoint x: 189, startPoint y: 200, endPoint x: 41, endPoint y: 202, distance: 147.8
click at [41, 202] on div "public class Main { public static void main ( String [ ] args ) { double a = -8…" at bounding box center [225, 194] width 372 height 183
click at [204, 199] on div "public class Main { public static void main ( String [ ] args ) { double a = -8…" at bounding box center [225, 186] width 372 height 167
paste textarea "**********"
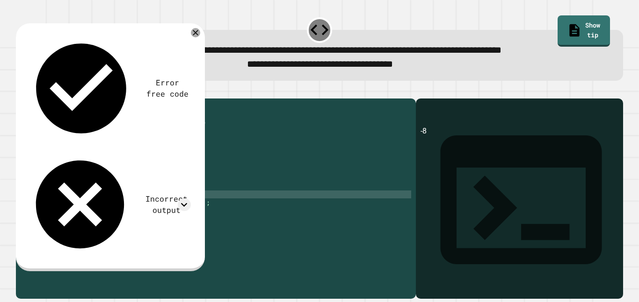
type textarea "**********"
paste textarea "**********"
type textarea "**********"
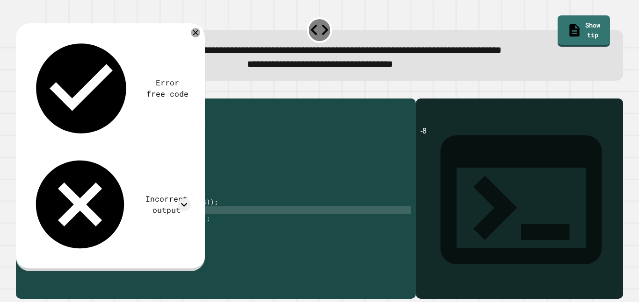
paste textarea "**********"
type textarea "**********"
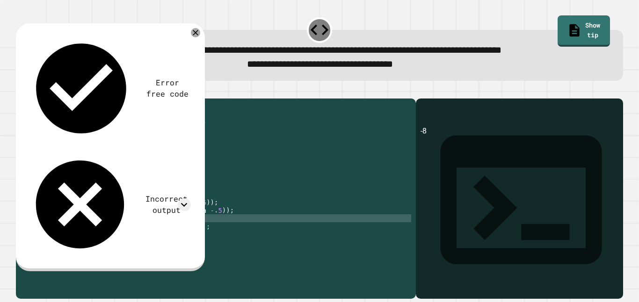
paste textarea "**********"
click at [168, 208] on div "public class Main { public static void main ( String [ ] args ) { double a = -8…" at bounding box center [225, 194] width 372 height 183
click at [168, 208] on div "public class Main { public static void main ( String [ ] args ) { double a = -8…" at bounding box center [225, 186] width 372 height 167
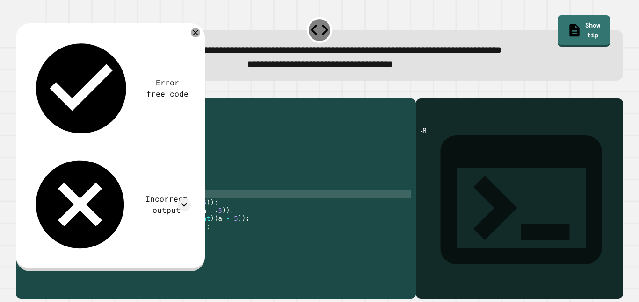
scroll to position [0, 16]
click at [194, 33] on icon at bounding box center [195, 32] width 7 height 7
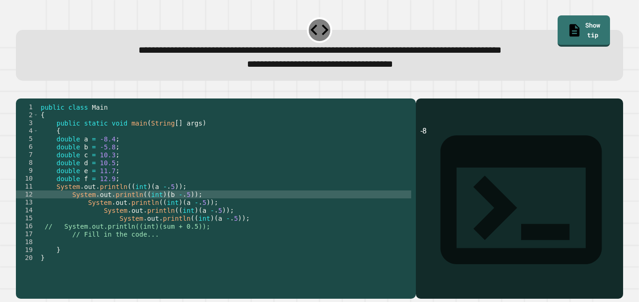
click at [182, 218] on div "public class Main { public static void main ( String [ ] args ) { double a = -8…" at bounding box center [225, 194] width 372 height 183
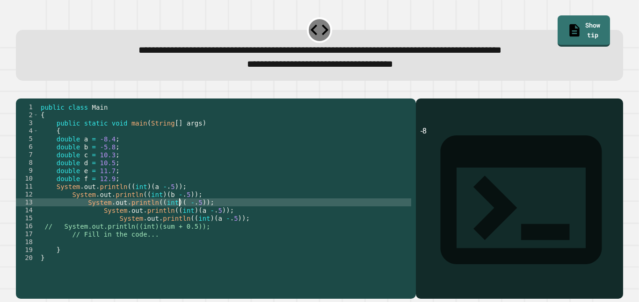
scroll to position [0, 18]
click at [191, 216] on div "public class Main { public static void main ( String [ ] args ) { double a = -8…" at bounding box center [225, 194] width 372 height 183
click at [200, 225] on div "public class Main { public static void main ( String [ ] args ) { double a = -8…" at bounding box center [225, 194] width 372 height 183
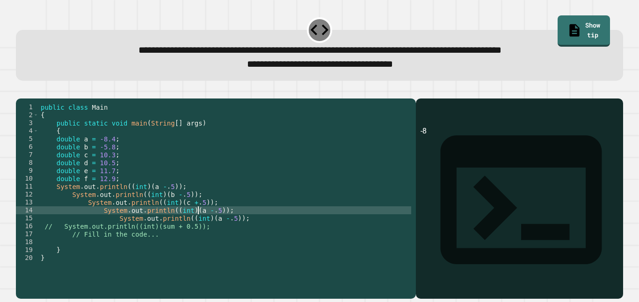
scroll to position [0, 20]
click at [206, 226] on div "public class Main { public static void main ( String [ ] args ) { double a = -8…" at bounding box center [225, 194] width 372 height 183
click at [213, 232] on div "public class Main { public static void main ( String [ ] args ) { double a = -8…" at bounding box center [225, 194] width 372 height 183
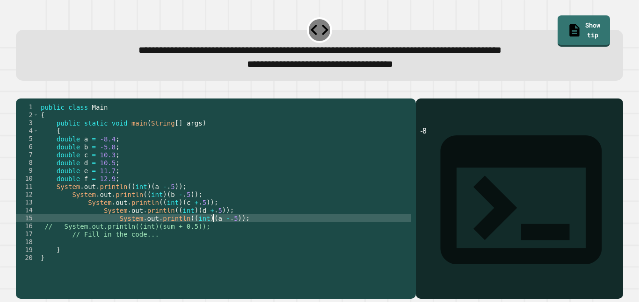
scroll to position [0, 22]
type textarea "**********"
click at [242, 230] on div "public class Main { public static void main ( String [ ] args ) { double a = -8…" at bounding box center [225, 194] width 372 height 183
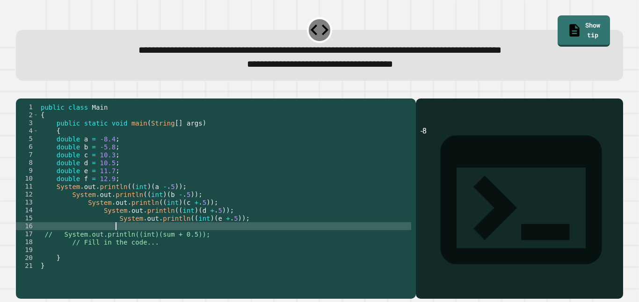
scroll to position [0, 9]
paste textarea "**********"
click at [226, 240] on div "public class Main { public static void main ( String [ ] args ) { double a = -8…" at bounding box center [225, 194] width 372 height 183
click at [234, 240] on div "public class Main { public static void main ( String [ ] args ) { double a = -8…" at bounding box center [225, 194] width 372 height 183
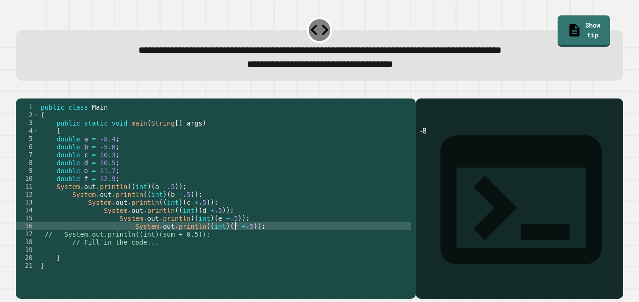
scroll to position [0, 25]
type textarea "**********"
click at [21, 91] on icon "button" at bounding box center [21, 91] width 0 height 0
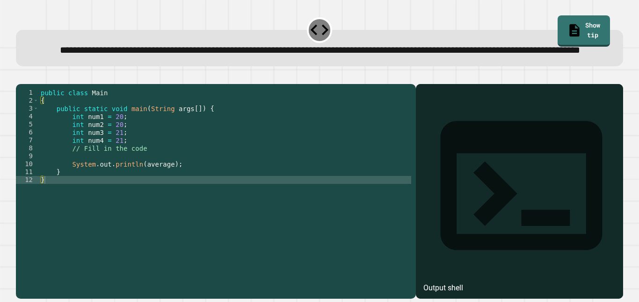
click at [118, 172] on div "public class Main { public static void main ( String args [ ]) { int num1 = 20 …" at bounding box center [225, 180] width 372 height 183
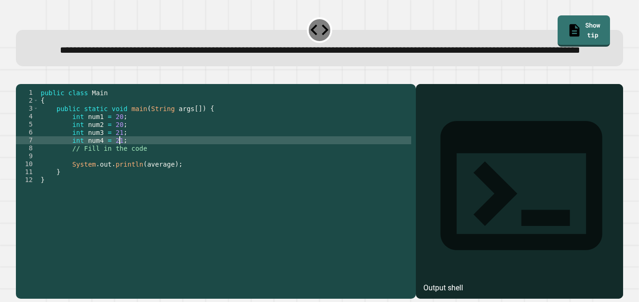
type textarea "**********"
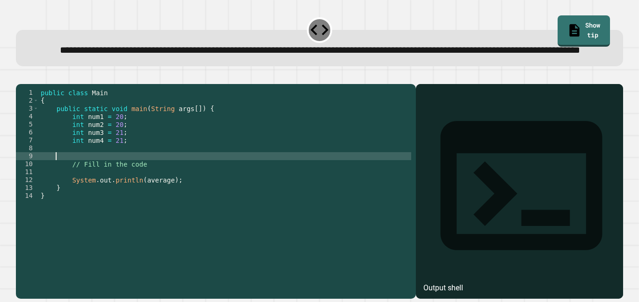
scroll to position [0, 0]
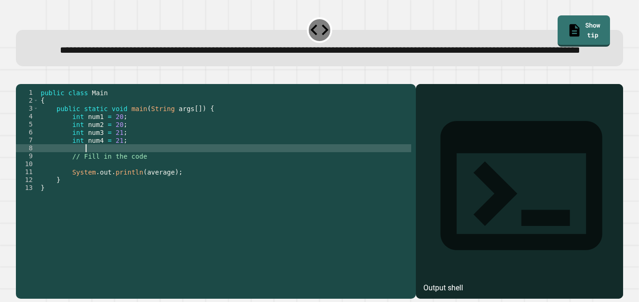
type textarea "*"
type textarea "**********"
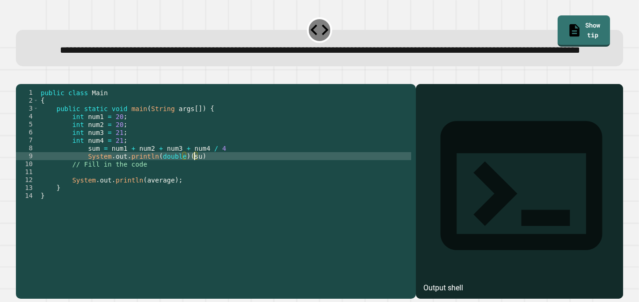
scroll to position [0, 19]
click at [225, 174] on div "public class Main { public static void main ( String args [ ]) { int num1 = 20 …" at bounding box center [225, 180] width 372 height 183
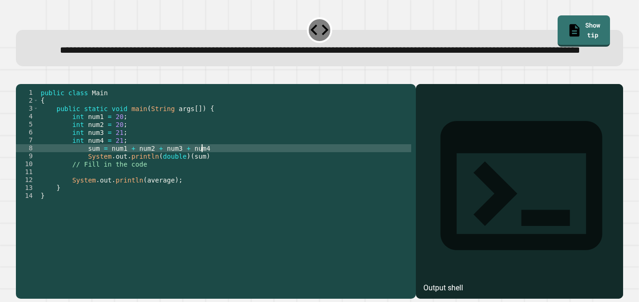
click at [201, 186] on div "public class Main { public static void main ( String args [ ]) { int num1 = 20 …" at bounding box center [225, 180] width 372 height 183
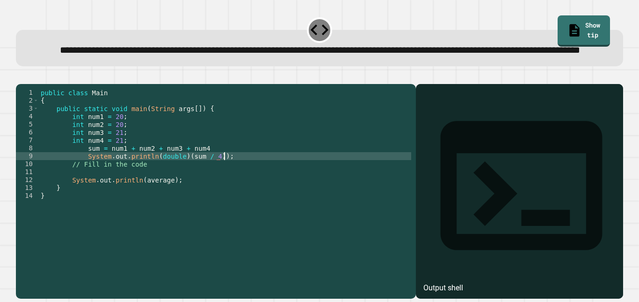
scroll to position [0, 22]
click at [153, 186] on div "public class Main { public static void main ( String args [ ]) { int num1 = 20 …" at bounding box center [225, 180] width 372 height 183
click at [202, 177] on div "public class Main { public static void main ( String args [ ]) { int num1 = 20 …" at bounding box center [225, 180] width 372 height 183
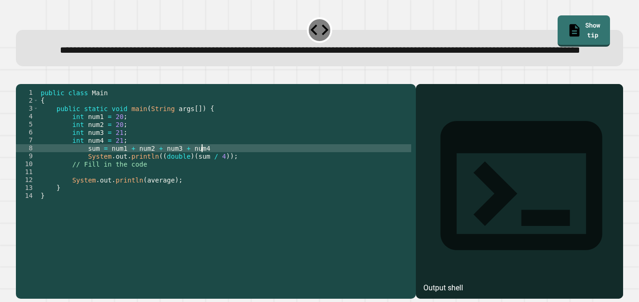
scroll to position [0, 20]
click at [21, 77] on button "button" at bounding box center [21, 77] width 0 height 0
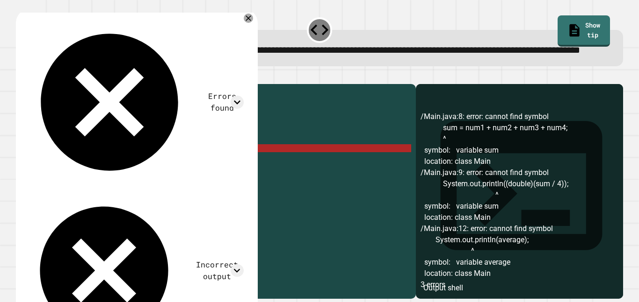
click at [109, 176] on div "public class Main { public static void main ( String args [ ]) { int num1 = 20 …" at bounding box center [225, 180] width 372 height 183
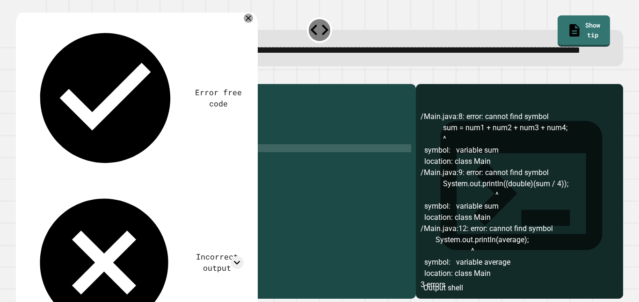
scroll to position [0, 17]
click at [182, 176] on div "public class Main { public static void main ( String args [ ]) { int num1 = 20 …" at bounding box center [225, 180] width 372 height 183
click at [21, 77] on icon "button" at bounding box center [21, 77] width 0 height 0
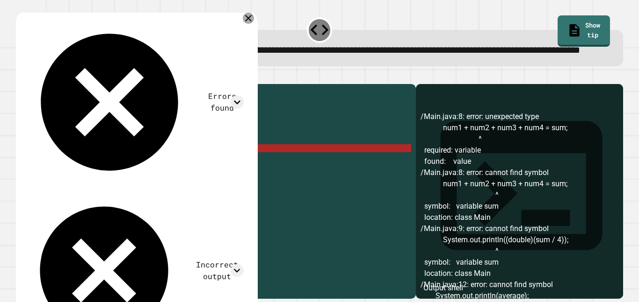
click at [251, 24] on icon at bounding box center [248, 18] width 11 height 11
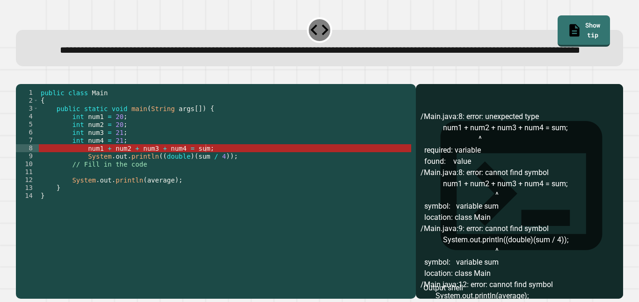
click at [200, 178] on div "public class Main { public static void main ( String args [ ]) { int num1 = 20 …" at bounding box center [225, 180] width 372 height 183
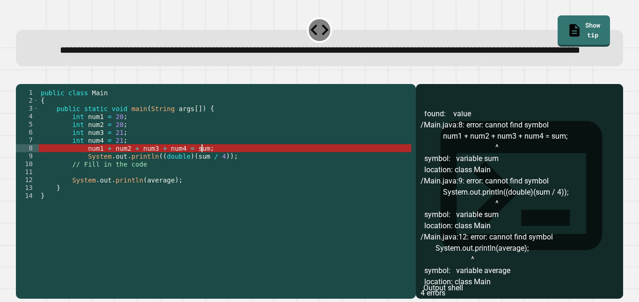
scroll to position [0, 0]
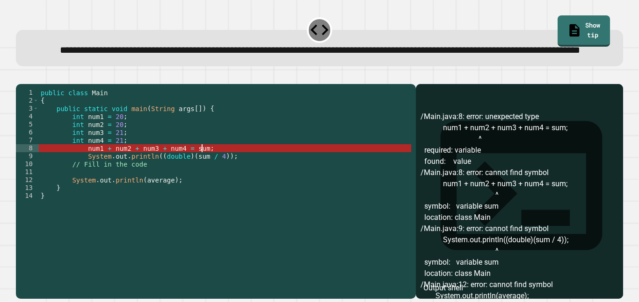
click at [126, 169] on div "public class Main { public static void main ( String args [ ]) { int num1 = 20 …" at bounding box center [225, 180] width 372 height 183
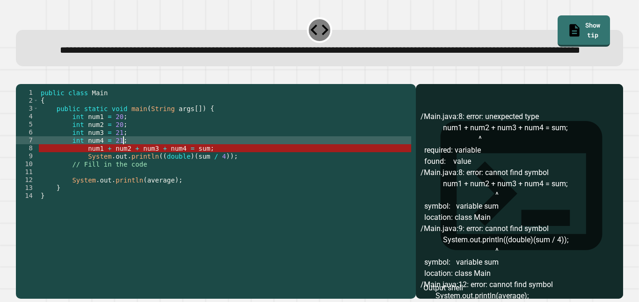
scroll to position [0, 10]
click at [86, 178] on div "public class Main { public static void main ( String args [ ]) { int num1 = 20 …" at bounding box center [225, 180] width 372 height 183
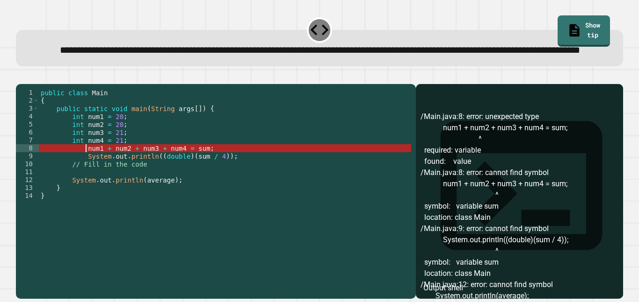
click at [202, 177] on div "public class Main { public static void main ( String args [ ]) { int num1 = 20 …" at bounding box center [225, 180] width 372 height 183
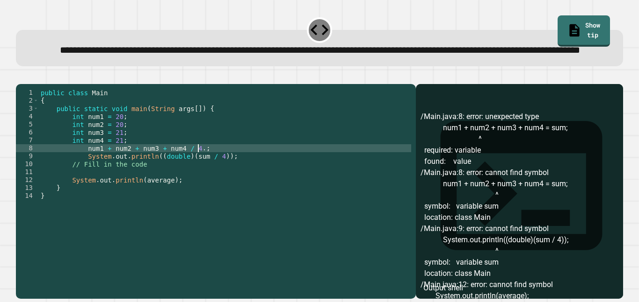
scroll to position [0, 20]
click at [80, 178] on div "public class Main { public static void main ( String args [ ]) { int num1 = 20 …" at bounding box center [225, 180] width 372 height 183
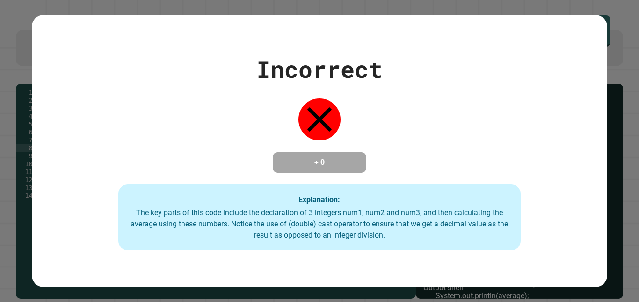
type textarea "**********"
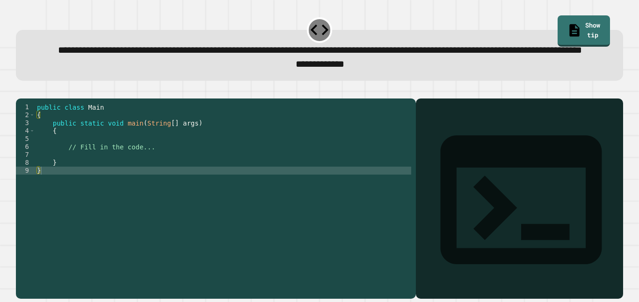
click at [66, 167] on div "public class Main { public static void main ( String [ ] args ) { // Fill in th…" at bounding box center [223, 186] width 376 height 167
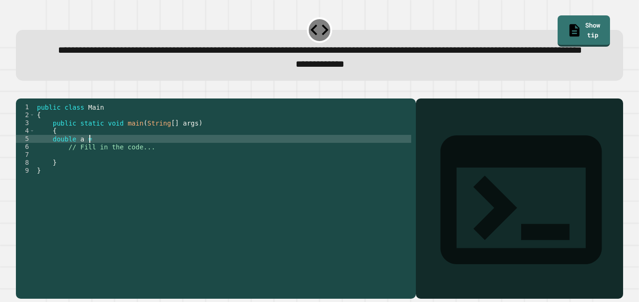
scroll to position [0, 7]
type textarea "**********"
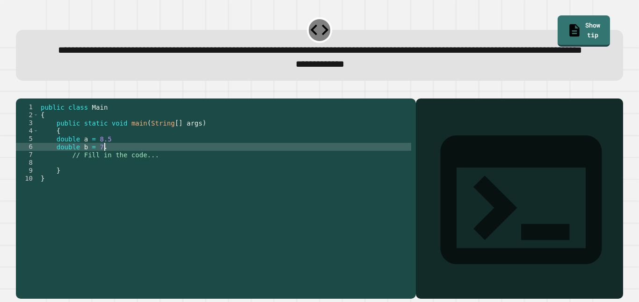
type textarea "**********"
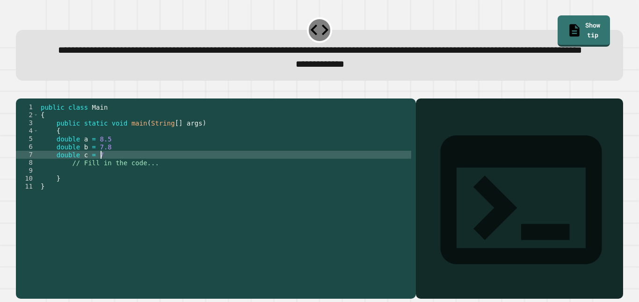
type textarea "**********"
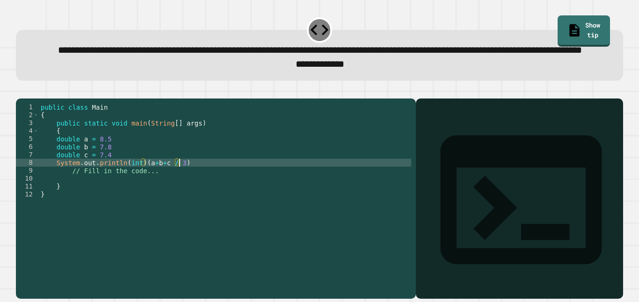
scroll to position [0, 17]
click at [187, 192] on div "public class Main { public static void main ( String [ ] args ) { double a = 8.…" at bounding box center [225, 186] width 372 height 167
click at [21, 91] on icon "button" at bounding box center [21, 91] width 0 height 0
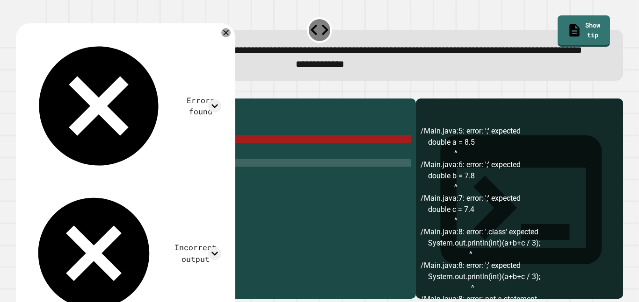
click at [106, 169] on div "public class Main { public static void main ( String [ ] args ) { double a = 8.…" at bounding box center [225, 186] width 372 height 167
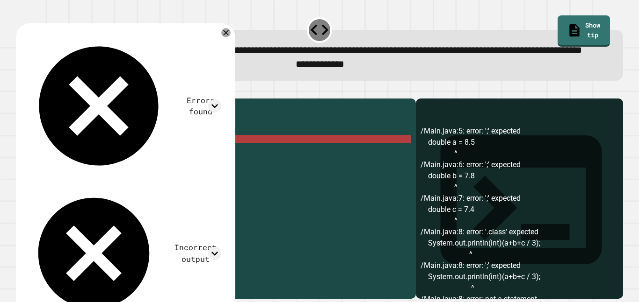
scroll to position [0, 8]
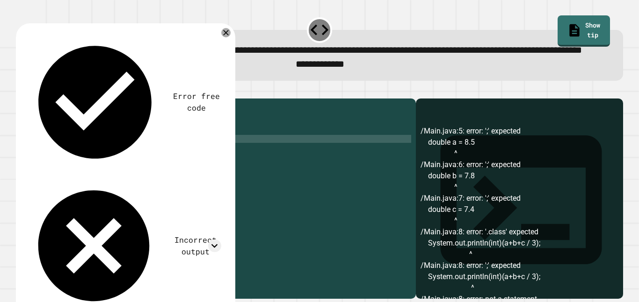
click at [109, 175] on div "public class Main { public static void main ( String [ ] args ) { double a = 8.…" at bounding box center [225, 186] width 372 height 167
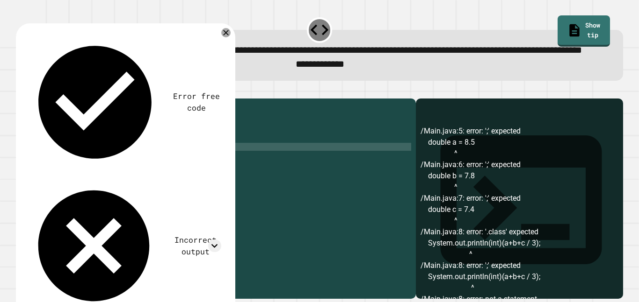
click at [109, 187] on div "public class Main { public static void main ( String [ ] args ) { double a = 8.…" at bounding box center [225, 186] width 372 height 167
click at [136, 194] on div "public class Main { public static void main ( String [ ] args ) { double a = 8.…" at bounding box center [225, 186] width 372 height 167
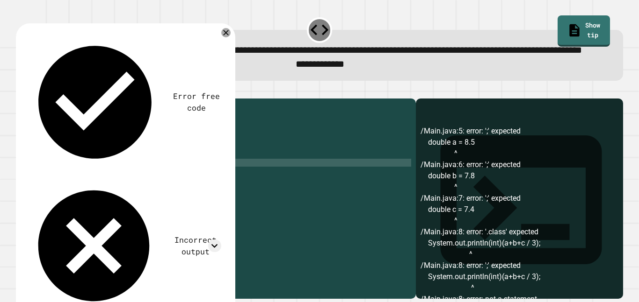
click at [136, 194] on div "public class Main { public static void main ( String [ ] args ) { double a = 8.…" at bounding box center [225, 186] width 372 height 167
click at [134, 190] on div "public class Main { public static void main ( String [ ] args ) { double a = 8.…" at bounding box center [225, 178] width 372 height 151
click at [21, 91] on icon "button" at bounding box center [21, 91] width 0 height 0
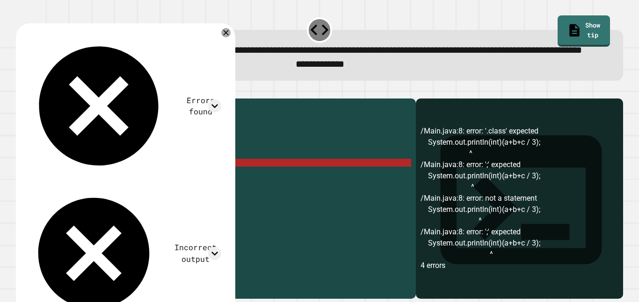
click at [180, 195] on div "public class Main { public static void main ( String [ ] args ) { double a = 8.…" at bounding box center [225, 186] width 372 height 167
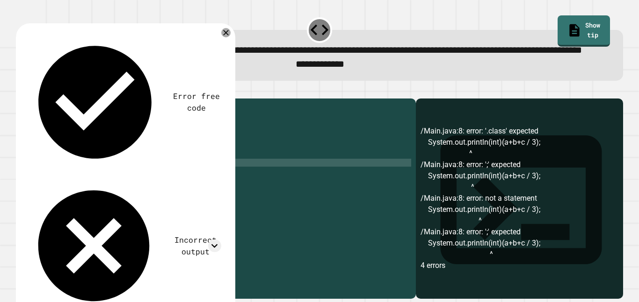
scroll to position [0, 16]
click at [21, 91] on button "button" at bounding box center [21, 91] width 0 height 0
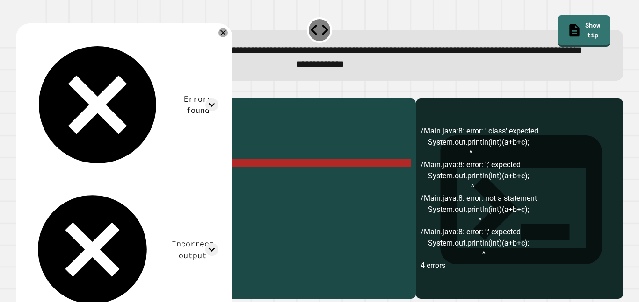
click at [167, 191] on div "public class Main { public static void main ( String [ ] args ) { double a = 8.…" at bounding box center [225, 186] width 372 height 167
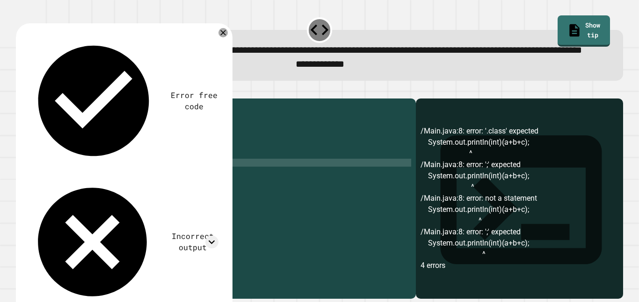
scroll to position [0, 16]
click at [123, 193] on div "public class Main { public static void main ( String [ ] args ) { double a = 8.…" at bounding box center [225, 186] width 372 height 167
type textarea "**********"
click at [39, 99] on div at bounding box center [319, 92] width 607 height 11
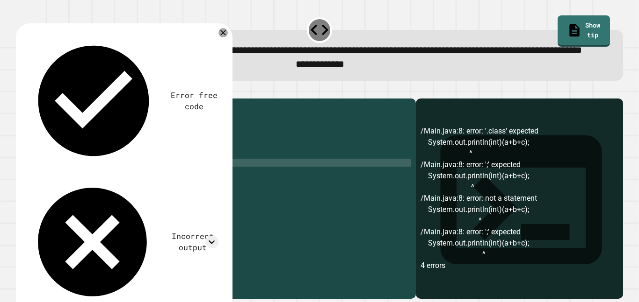
click at [21, 91] on button "button" at bounding box center [21, 91] width 0 height 0
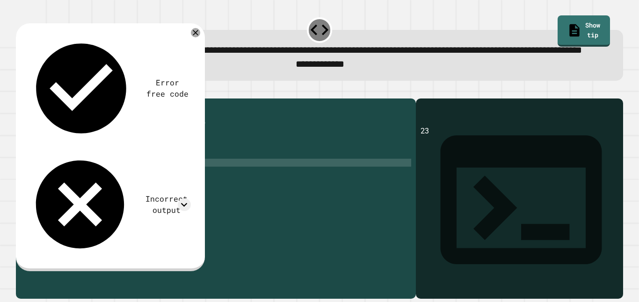
click at [180, 194] on div "public class Main { public static void main ( String [ ] args ) { double a = 8.…" at bounding box center [225, 186] width 372 height 167
drag, startPoint x: 55, startPoint y: 192, endPoint x: 174, endPoint y: 193, distance: 119.7
click at [174, 193] on div "public class Main { public static void main ( String [ ] args ) { double a = 8.…" at bounding box center [225, 186] width 372 height 167
click at [176, 193] on div "public class Main { public static void main ( String [ ] args ) { double a = 8.…" at bounding box center [225, 178] width 372 height 151
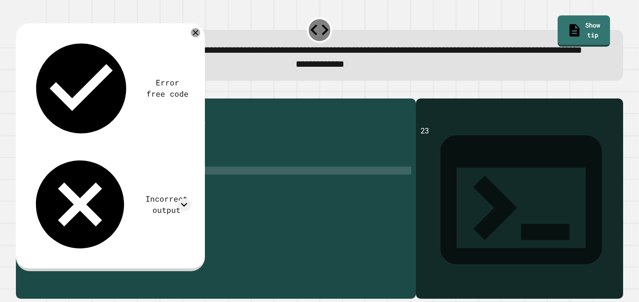
paste textarea "**********"
click at [21, 91] on button "button" at bounding box center [21, 91] width 0 height 0
click at [181, 199] on icon at bounding box center [184, 205] width 13 height 13
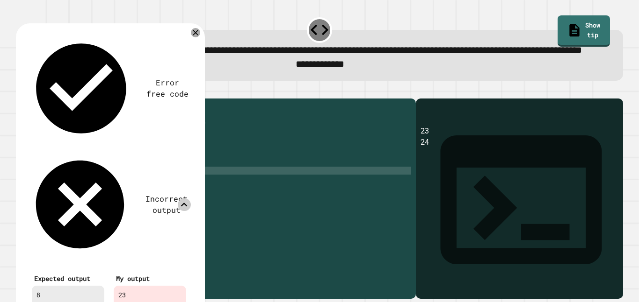
click at [181, 199] on icon at bounding box center [184, 205] width 13 height 13
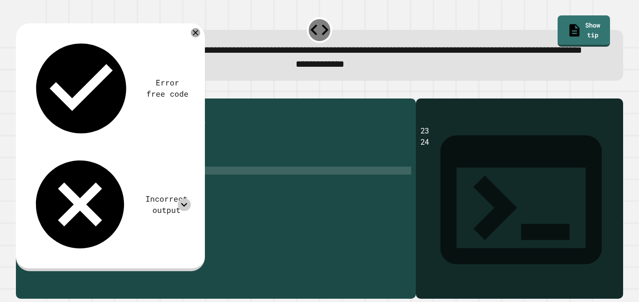
click at [179, 202] on div "public class Main { public static void main ( String [ ] args ) { double a = 8.…" at bounding box center [225, 186] width 372 height 167
click at [168, 194] on div "public class Main { public static void main ( String [ ] args ) { double a = 8.…" at bounding box center [225, 186] width 372 height 167
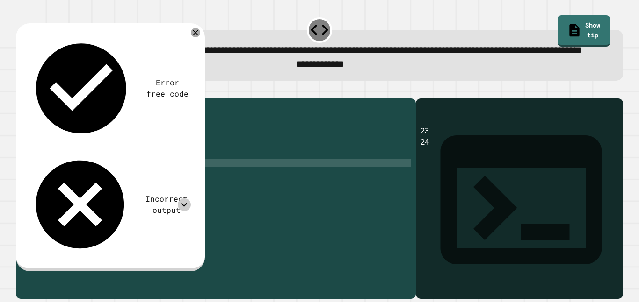
scroll to position [0, 18]
click at [29, 100] on icon "button" at bounding box center [26, 97] width 5 height 7
click at [182, 200] on div "public class Main { public static void main ( String [ ] args ) { double a = 8.…" at bounding box center [225, 186] width 372 height 167
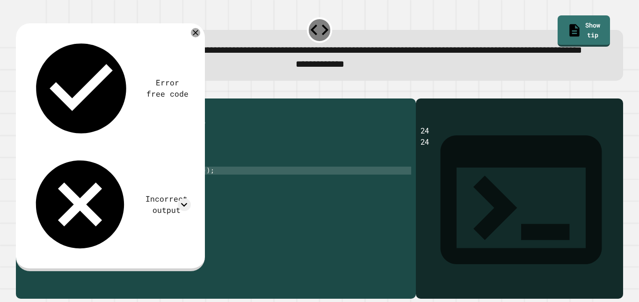
scroll to position [0, 20]
click at [179, 193] on div "public class Main { public static void main ( String [ ] args ) { double a = 8.…" at bounding box center [225, 186] width 372 height 167
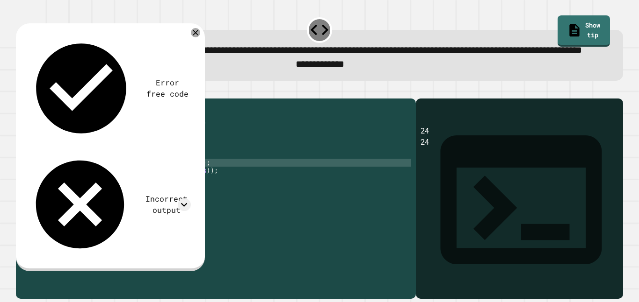
scroll to position [0, 20]
click at [21, 91] on button "button" at bounding box center [21, 91] width 0 height 0
click at [195, 191] on div "public class Main { public static void main ( String [ ] args ) { double a = 8.…" at bounding box center [225, 186] width 372 height 167
click at [21, 91] on icon "button" at bounding box center [21, 91] width 0 height 0
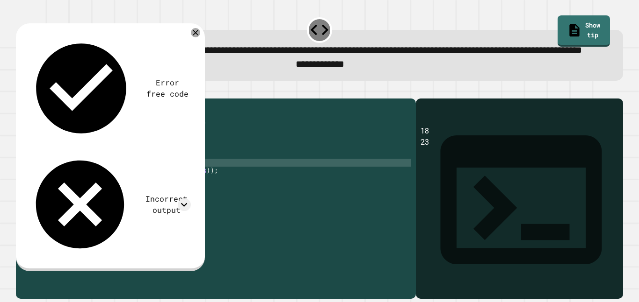
click at [203, 201] on div "public class Main { public static void main ( String [ ] args ) { double a = 8.…" at bounding box center [225, 186] width 372 height 167
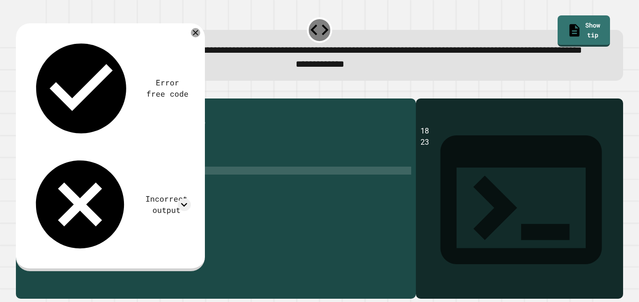
scroll to position [0, 20]
click at [21, 91] on icon "button" at bounding box center [21, 91] width 0 height 0
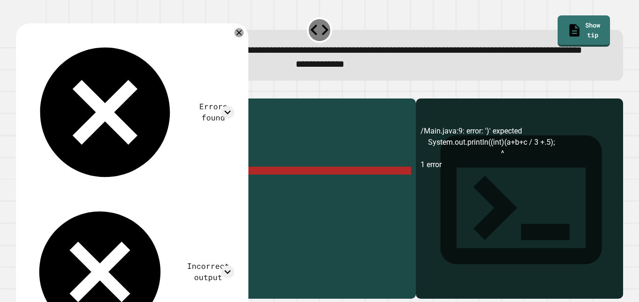
click at [201, 199] on div "public class Main { public static void main ( String [ ] args ) { double a = 8.…" at bounding box center [225, 186] width 372 height 167
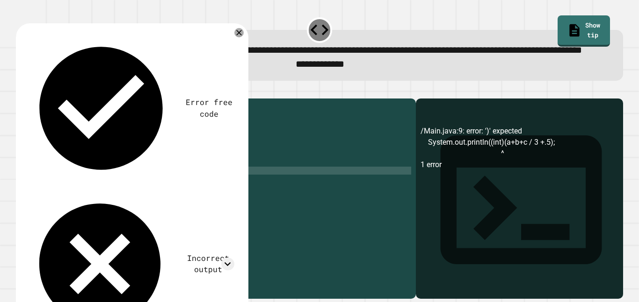
scroll to position [0, 21]
click at [21, 91] on icon "button" at bounding box center [21, 91] width 0 height 0
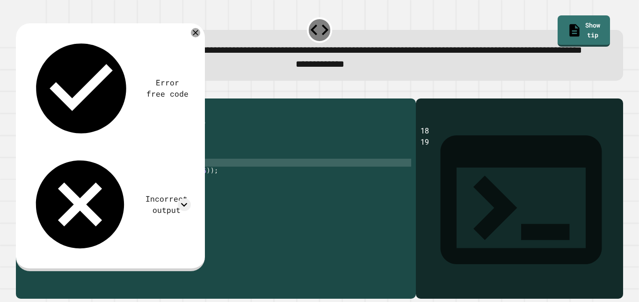
scroll to position [0, 19]
drag, startPoint x: 170, startPoint y: 192, endPoint x: 162, endPoint y: 190, distance: 8.7
click at [162, 190] on div "public class Main { public static void main ( String [ ] args ) { double a = 8.…" at bounding box center [225, 186] width 372 height 167
click at [170, 190] on div "public class Main { public static void main ( String [ ] args ) { double a = 8.…" at bounding box center [225, 178] width 372 height 151
click at [198, 203] on div "public class Main { public static void main ( String [ ] args ) { double a = 8.…" at bounding box center [225, 186] width 372 height 167
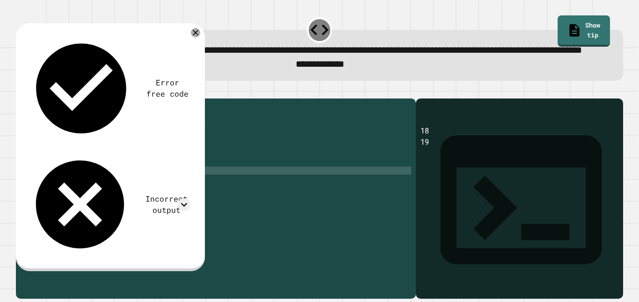
click at [170, 191] on div "public class Main { public static void main ( String [ ] args ) { double a = 8.…" at bounding box center [225, 186] width 372 height 167
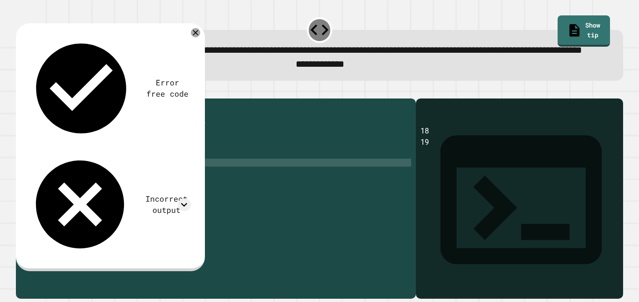
scroll to position [0, 18]
click at [169, 194] on div "public class Main { public static void main ( String [ ] args ) { double a = 8.…" at bounding box center [225, 186] width 372 height 167
click at [181, 192] on div "public class Main { public static void main ( String [ ] args ) { double a = 8.…" at bounding box center [225, 186] width 372 height 167
click at [28, 100] on icon "button" at bounding box center [26, 97] width 5 height 7
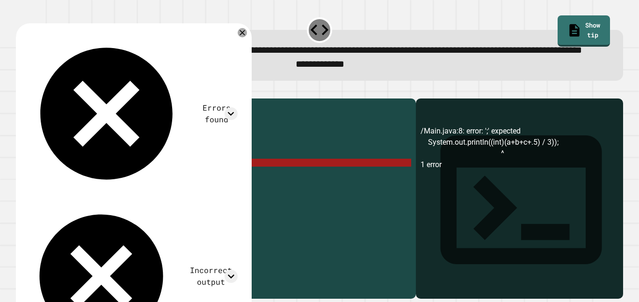
drag, startPoint x: 55, startPoint y: 201, endPoint x: 197, endPoint y: 203, distance: 142.6
click at [197, 203] on div "public class Main { public static void main ( String [ ] args ) { double a = 8.…" at bounding box center [225, 186] width 372 height 167
type textarea "**********"
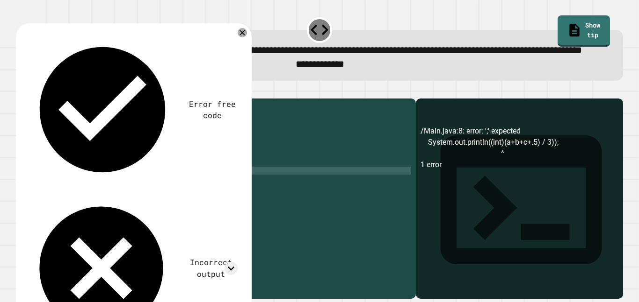
click at [148, 192] on div "public class Main { public static void main ( String [ ] args ) { double a = 8.…" at bounding box center [225, 186] width 372 height 167
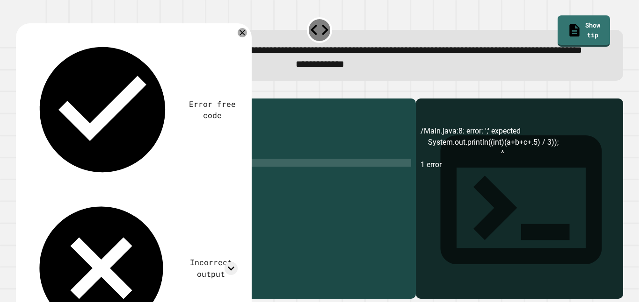
scroll to position [0, 14]
type textarea "**********"
click at [21, 91] on button "button" at bounding box center [21, 91] width 0 height 0
